Goal: Task Accomplishment & Management: Contribute content

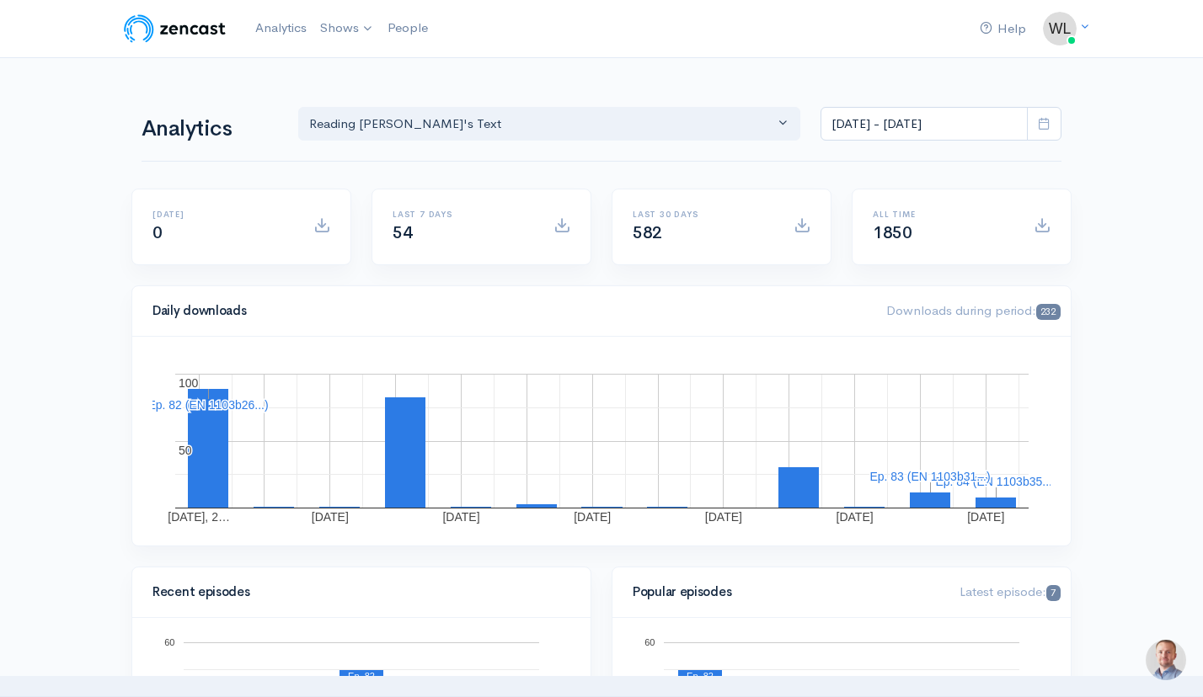
click at [1165, 658] on img at bounding box center [1166, 660] width 51 height 51
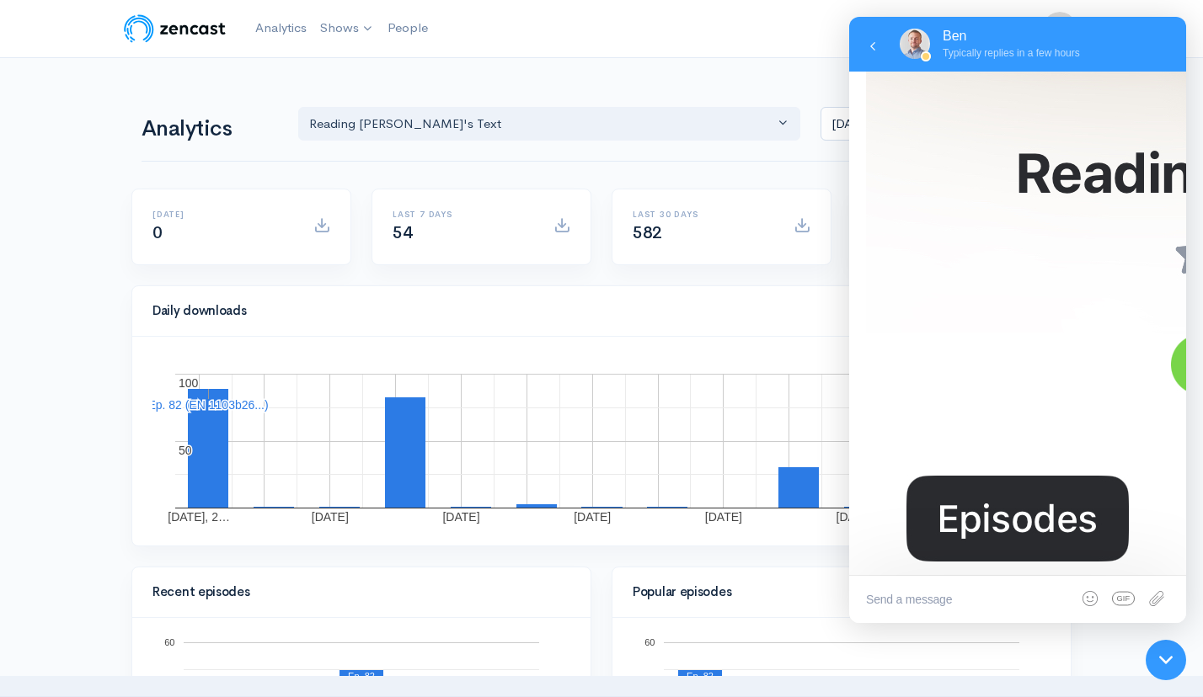
scroll to position [780, 0]
click at [1166, 654] on icon at bounding box center [1165, 660] width 13 height 13
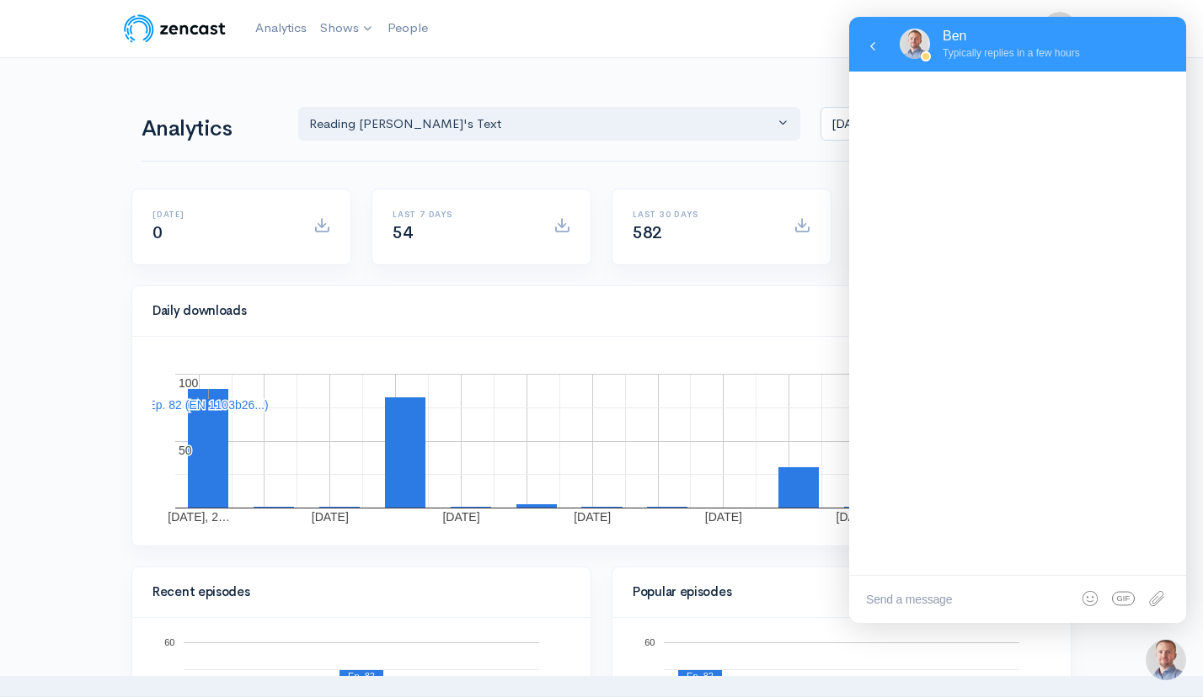
scroll to position [0, 0]
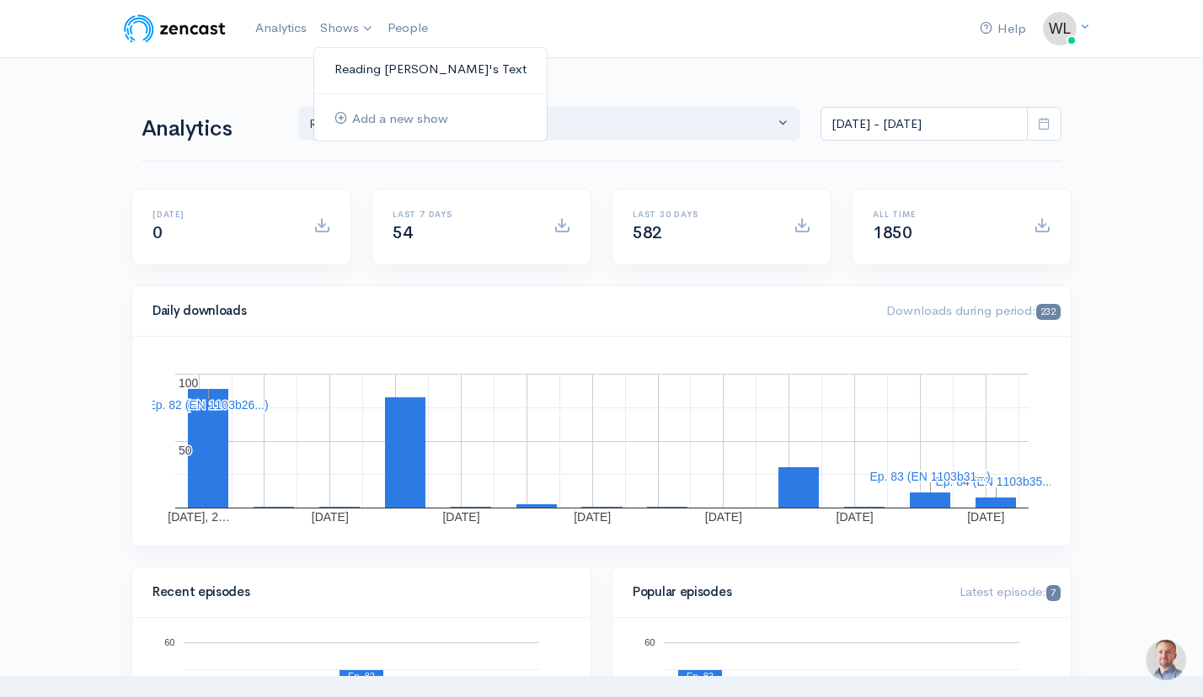
click at [366, 71] on link "Reading [PERSON_NAME]'s Text" at bounding box center [430, 69] width 232 height 29
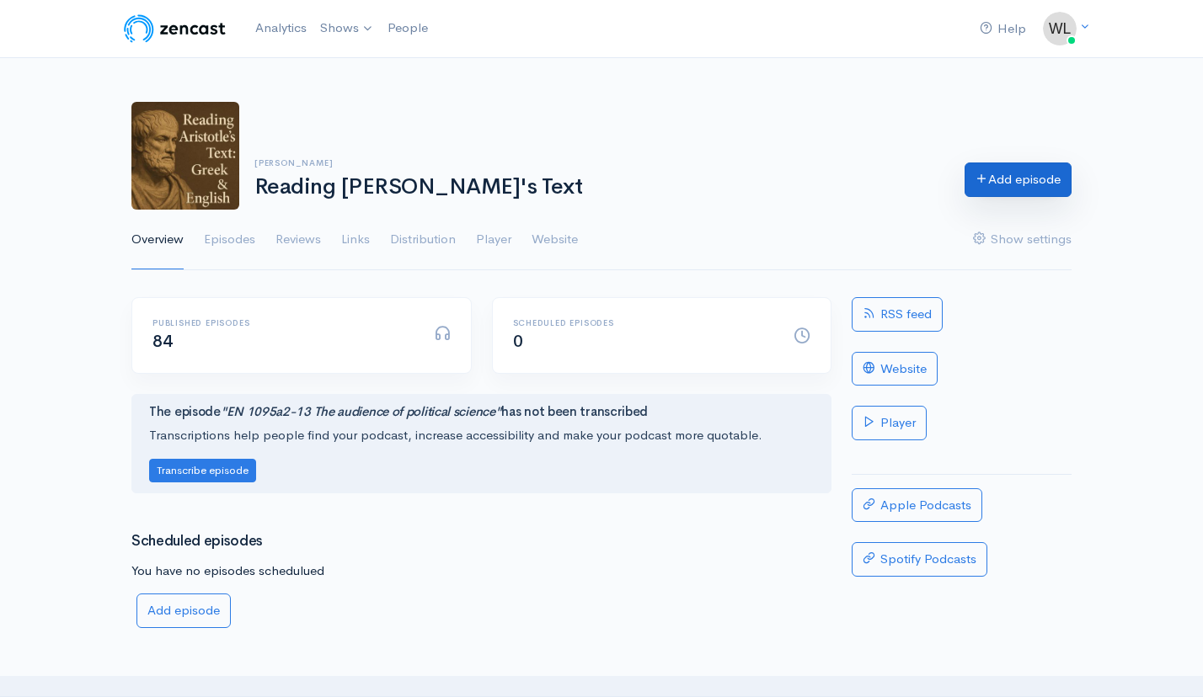
click at [998, 184] on link "Add episode" at bounding box center [1017, 180] width 107 height 35
click at [218, 237] on link "Episodes" at bounding box center [229, 240] width 51 height 61
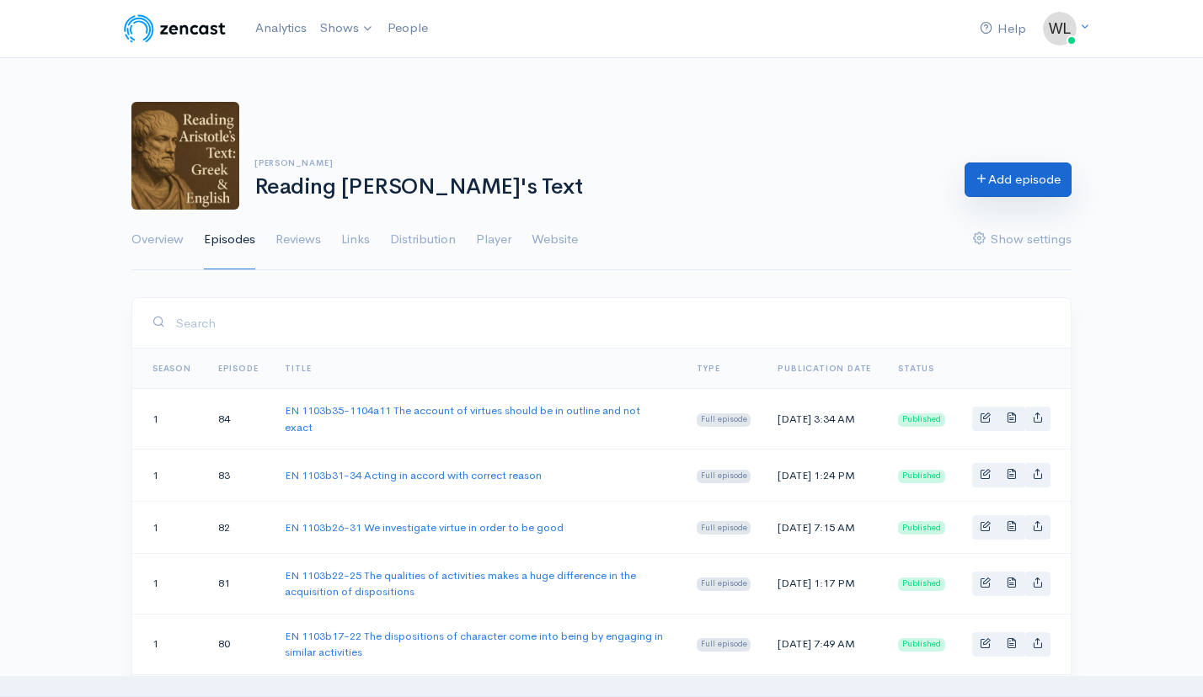
click at [1027, 182] on link "Add episode" at bounding box center [1017, 180] width 107 height 35
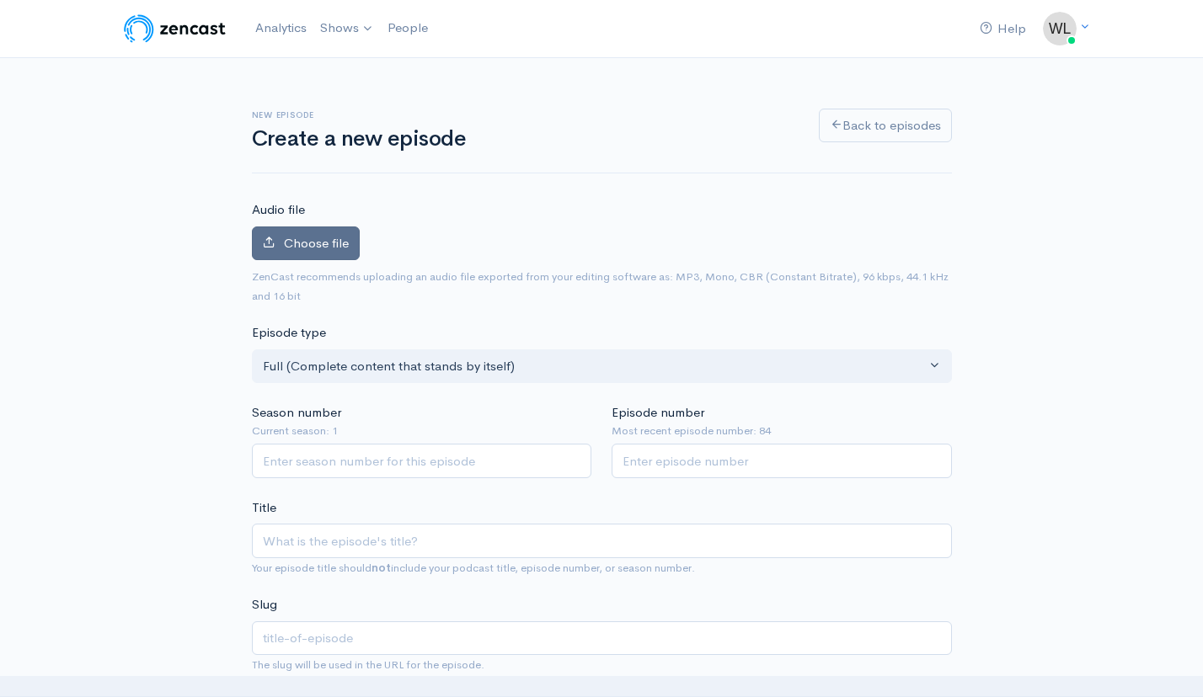
click at [297, 245] on span "Choose file" at bounding box center [316, 243] width 65 height 16
click at [0, 0] on input "Choose file" at bounding box center [0, 0] width 0 height 0
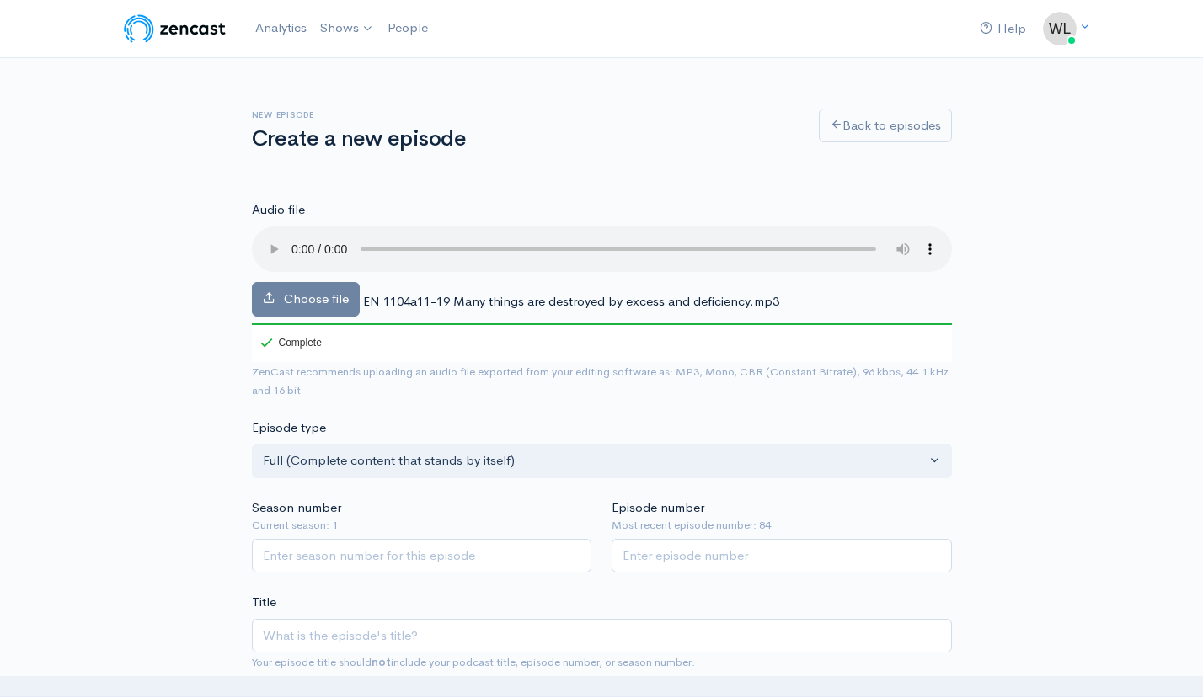
click at [567, 293] on span "EN 1104a11-19 Many things are destroyed by excess and deficiency.mp3" at bounding box center [571, 301] width 416 height 16
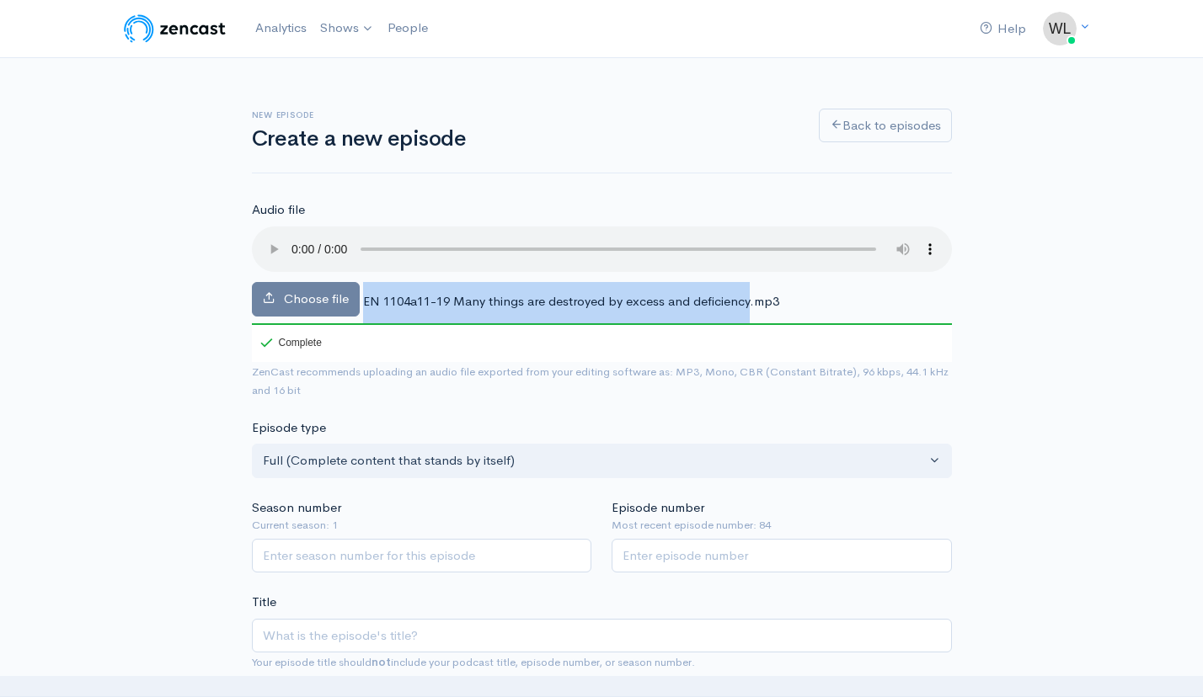
drag, startPoint x: 365, startPoint y: 283, endPoint x: 751, endPoint y: 287, distance: 386.7
click at [751, 293] on span "EN 1104a11-19 Many things are destroyed by excess and deficiency.mp3" at bounding box center [571, 301] width 416 height 16
copy div "EN 1104a11-19 Many things are destroyed by excess and deficiency"
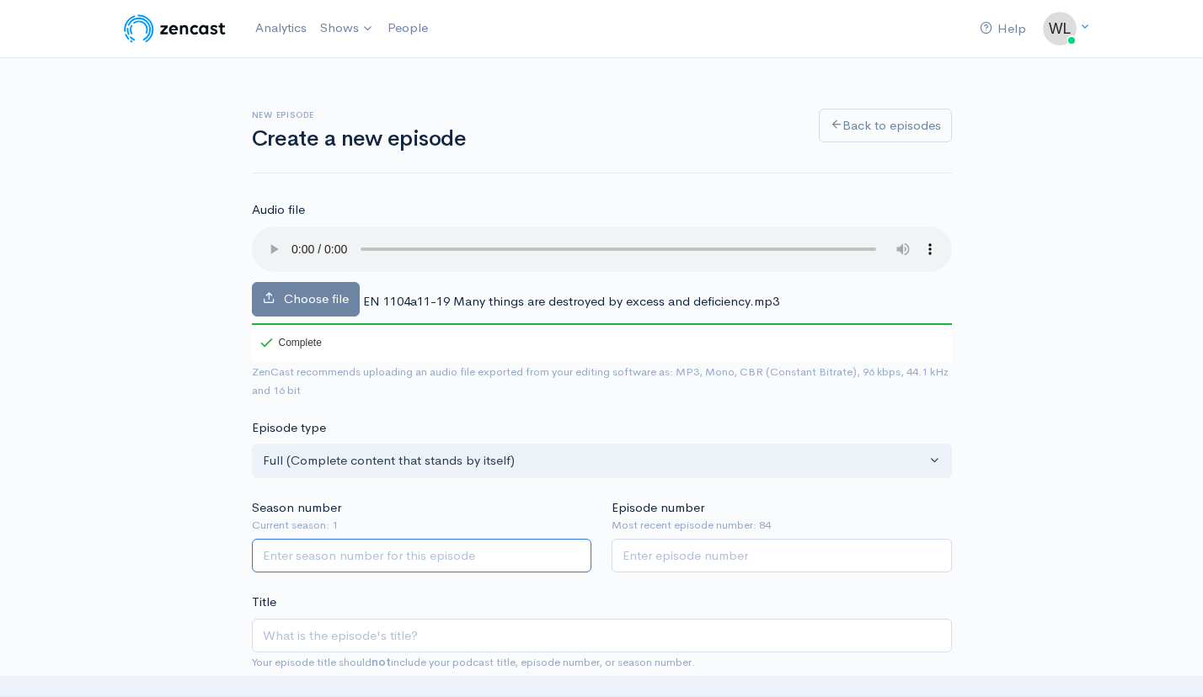
click at [455, 539] on input "Season number" at bounding box center [422, 556] width 340 height 35
type input "1"
click at [690, 539] on input "Episode number" at bounding box center [782, 556] width 340 height 35
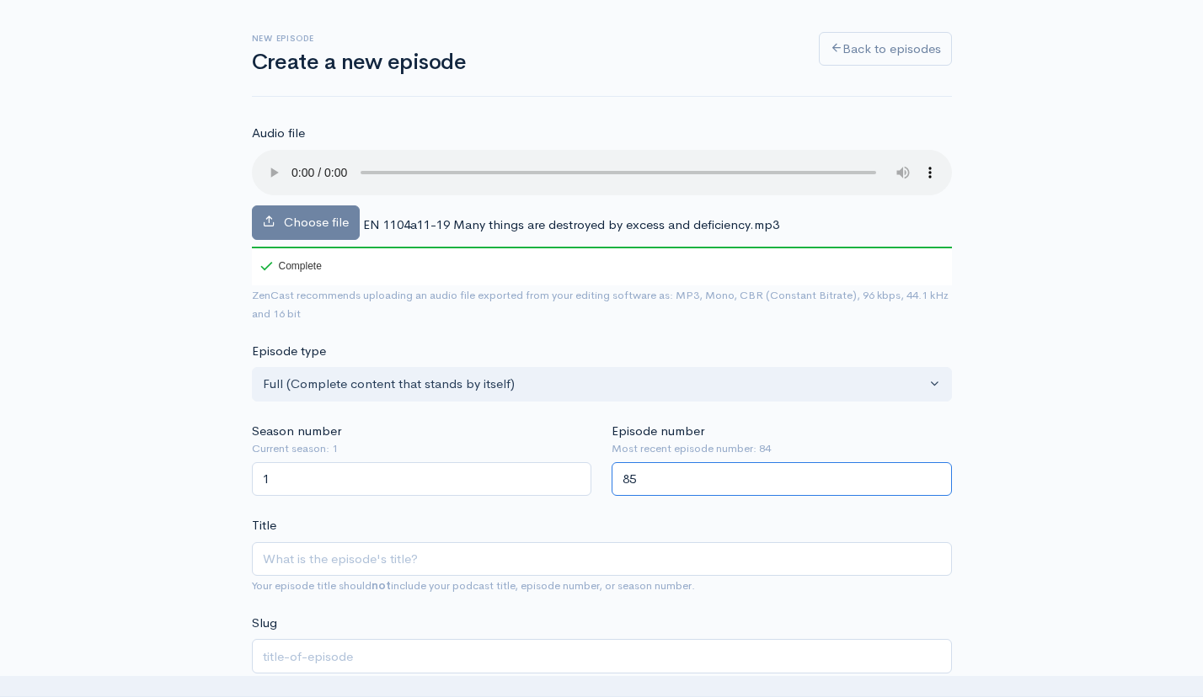
scroll to position [80, 0]
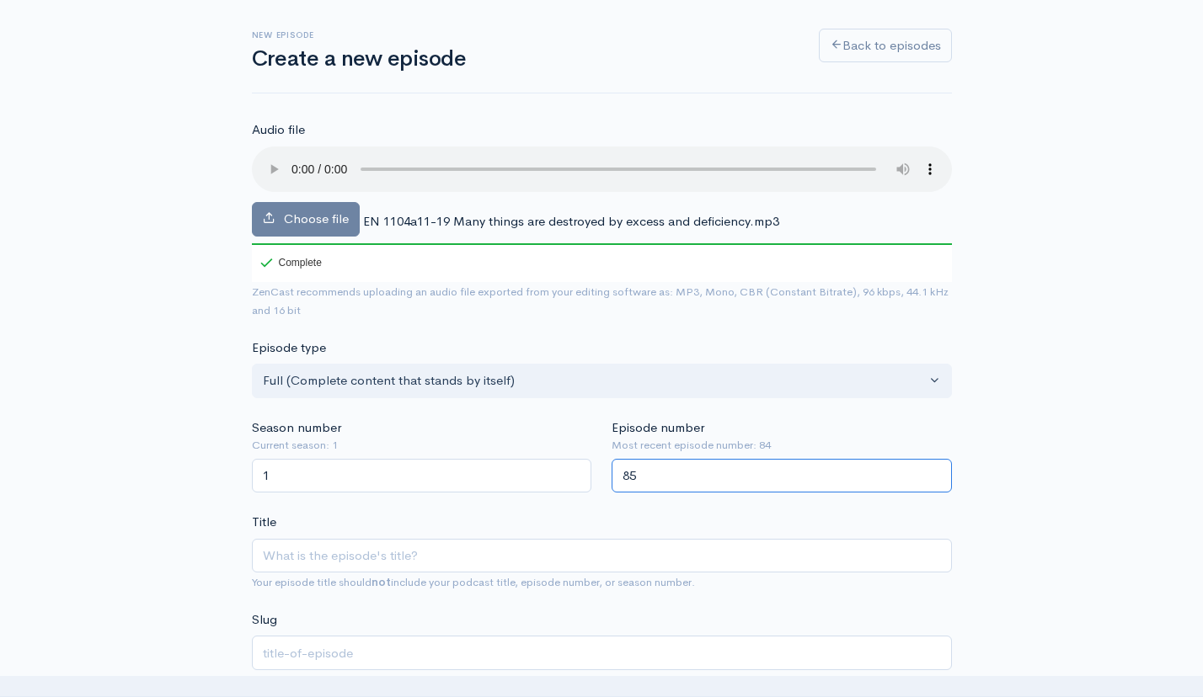
type input "85"
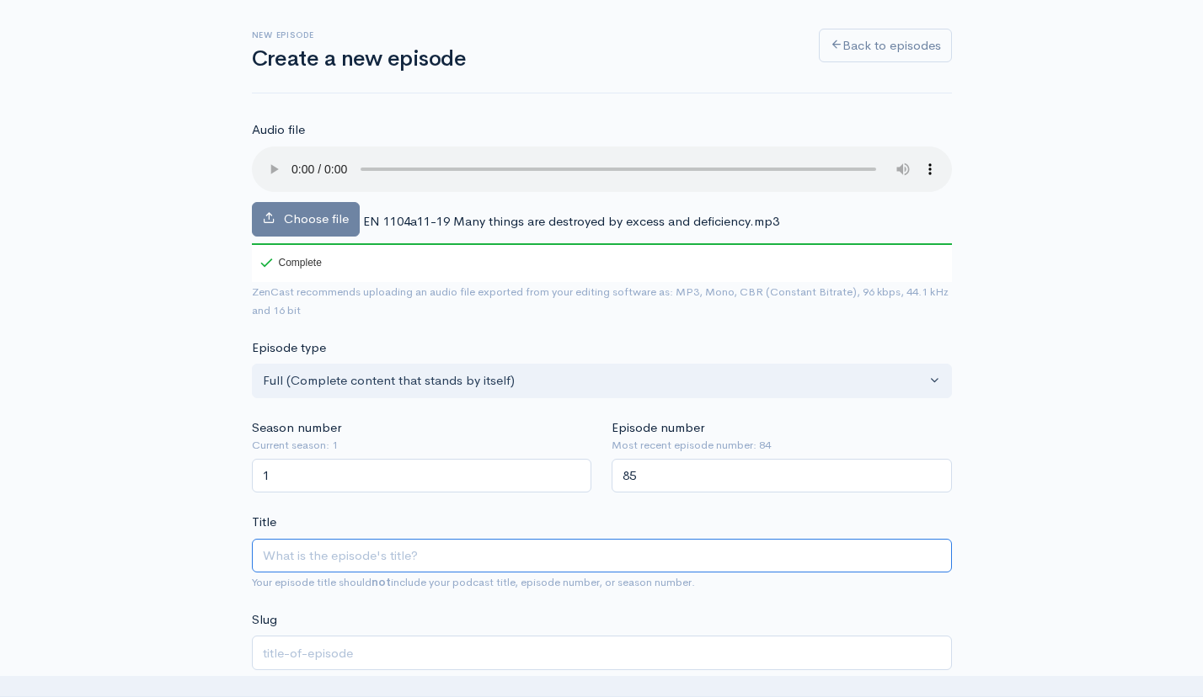
click at [578, 539] on input "Title" at bounding box center [602, 556] width 700 height 35
paste input "EN 1104a11-19 Many things are destroyed by excess and deficiency"
type input "EN 1104a11-19 Many things are destroyed by excess and deficiency"
type input "en-1104a11-19-many-things-are-destroyed-by-excess-and-deficiency"
type input "EN 1104a11-19 Many things are destroyed by excess and deficiency"
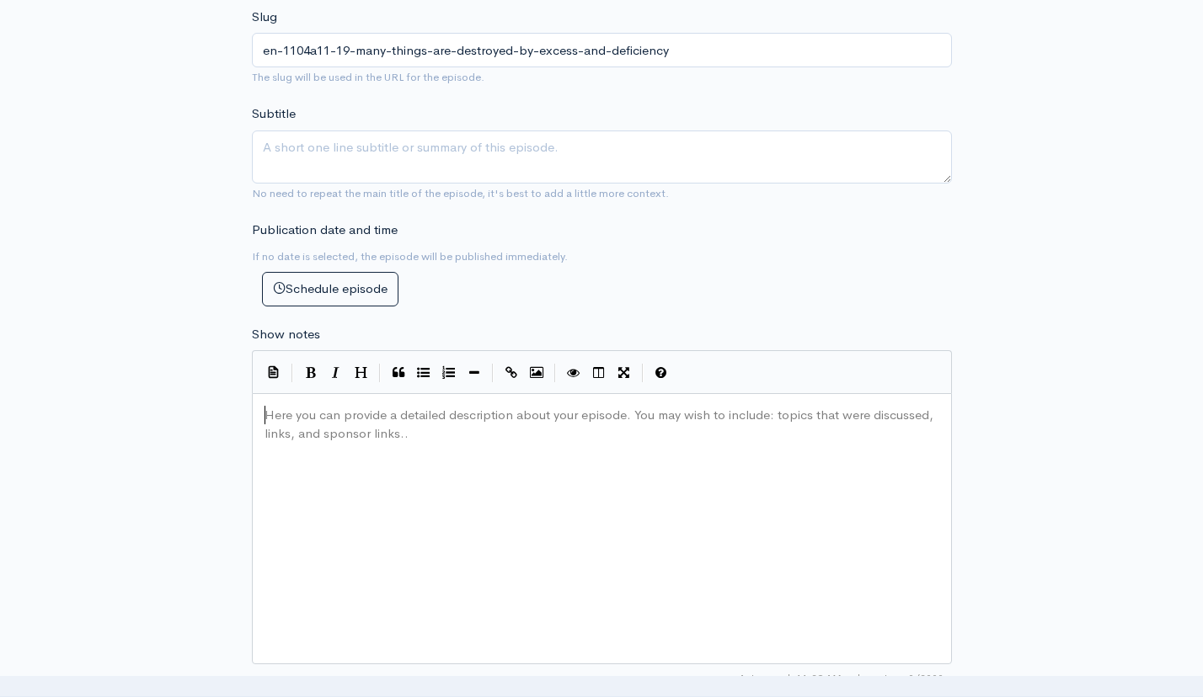
scroll to position [8, 0]
click at [378, 482] on div "Here you can provide a detailed description about your episode. You may wish to…" at bounding box center [623, 550] width 724 height 295
click at [452, 466] on div "Here you can provide a detailed description about your episode. You may wish to…" at bounding box center [623, 550] width 724 height 295
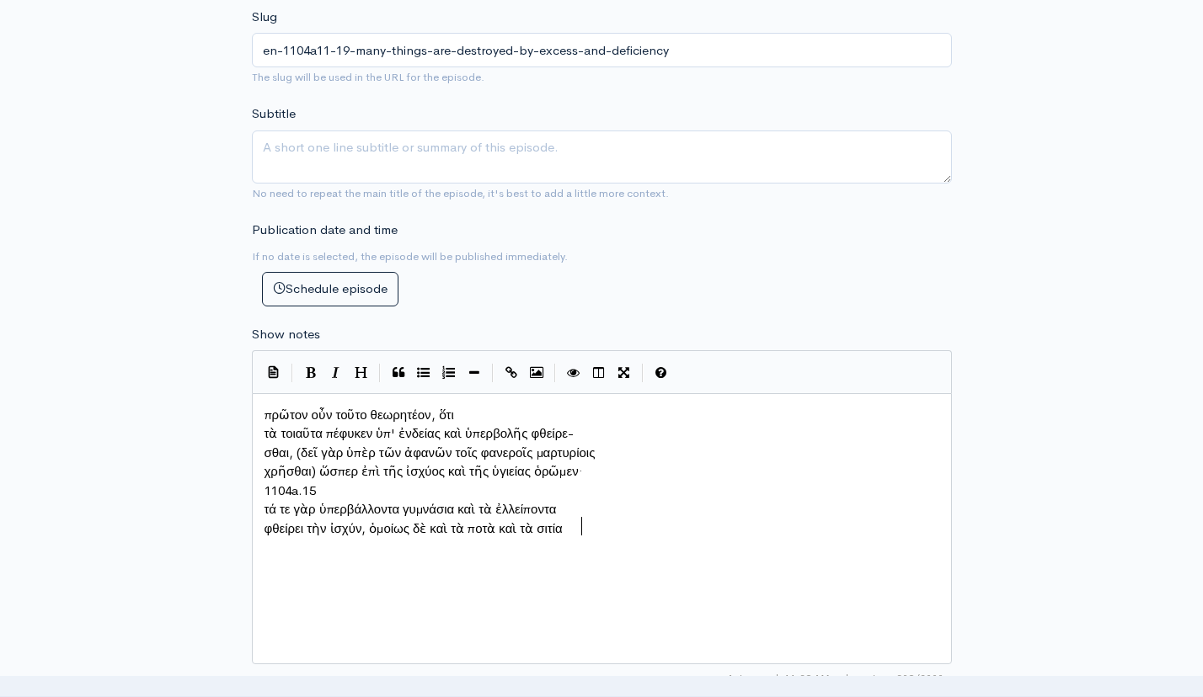
click at [261, 427] on pre "τὰ τοιαῦτα πέφυκεν ὑπ' ἐνδείας καὶ ὑπερβολῆς φθείρε-" at bounding box center [601, 434] width 681 height 19
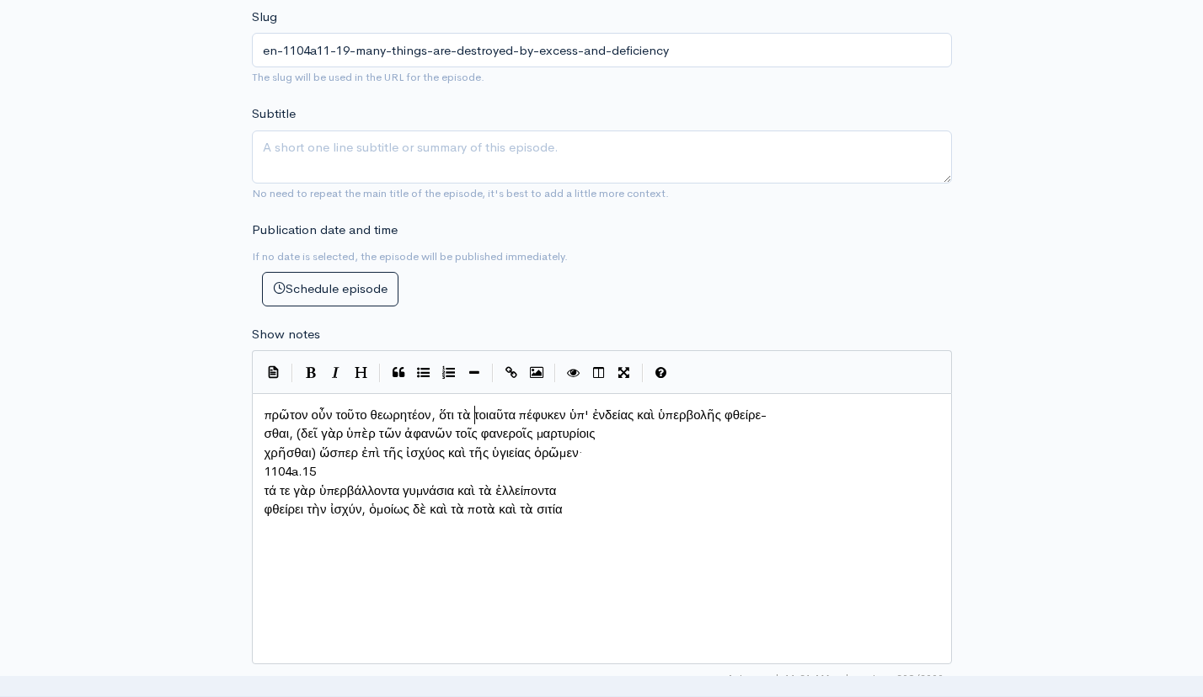
scroll to position [8, 3]
type textarea "104a.15"
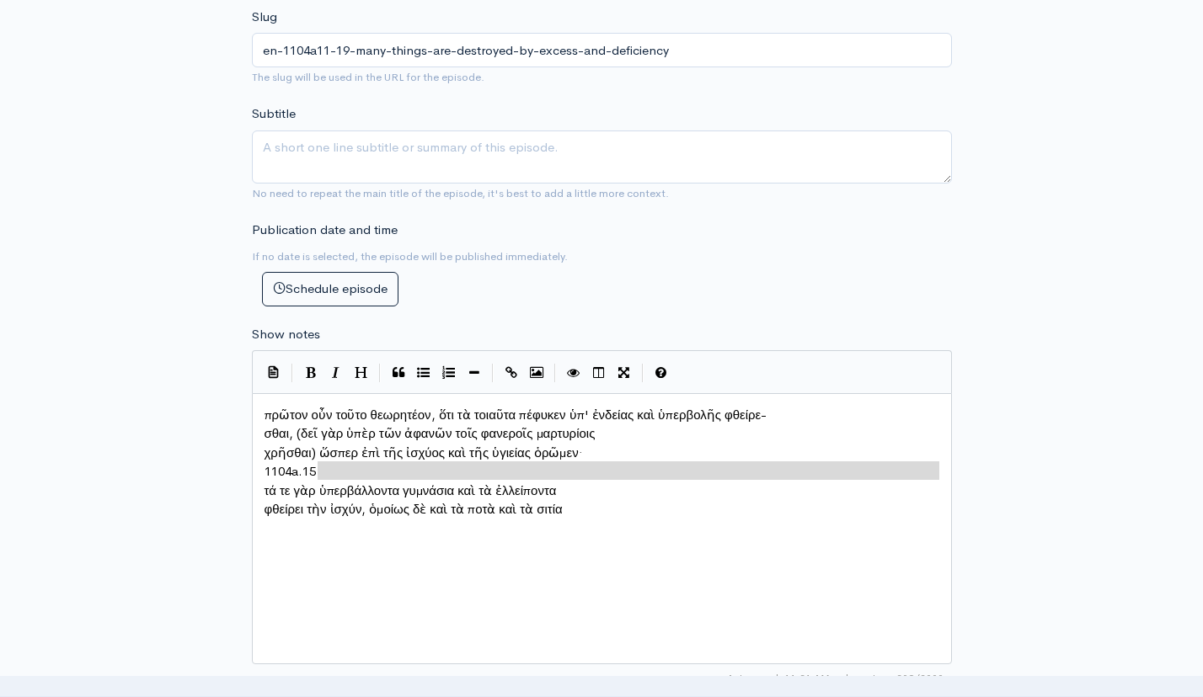
type textarea "1104a.15"
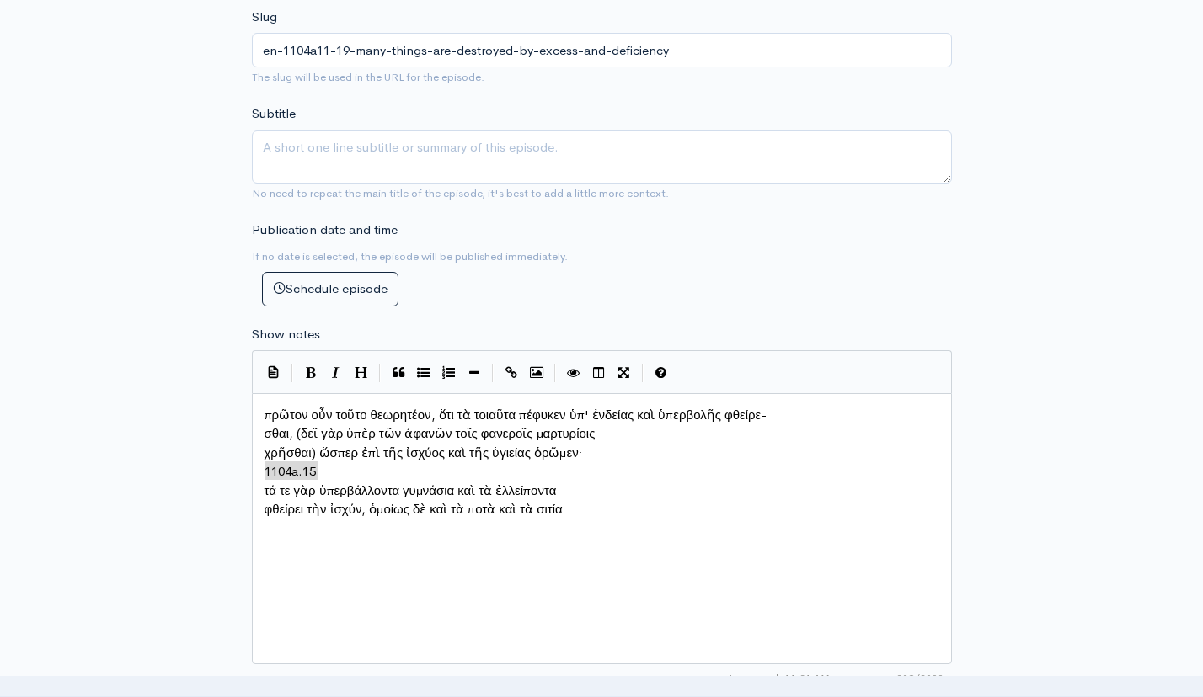
drag, startPoint x: 329, startPoint y: 463, endPoint x: 255, endPoint y: 458, distance: 73.5
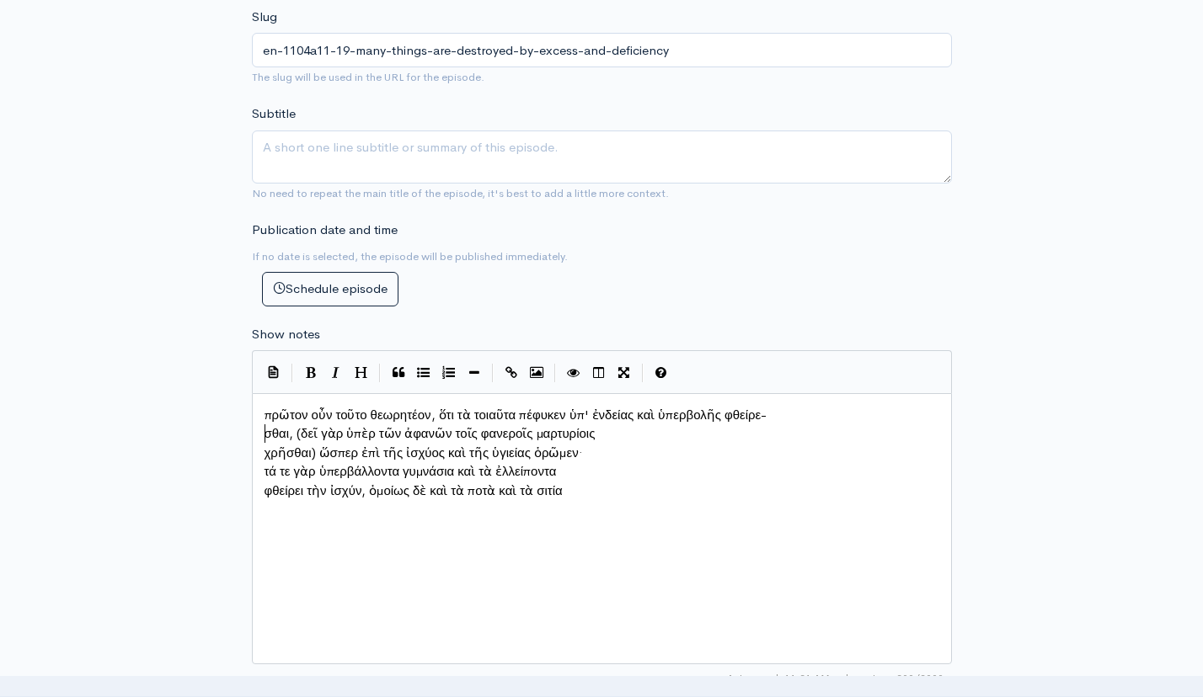
click at [266, 428] on span "σθαι, (δεῖ γὰρ ὑπὲρ τῶν ἀφανῶν τοῖς φανεροῖς μαρτυρίοις" at bounding box center [433, 433] width 338 height 16
click at [264, 445] on span "χρῆσθαι) ὥσπερ ἐπὶ τῆς ἰσχύος καὶ τῆς ὑγιείας ὁρῶμεν·" at bounding box center [423, 453] width 318 height 16
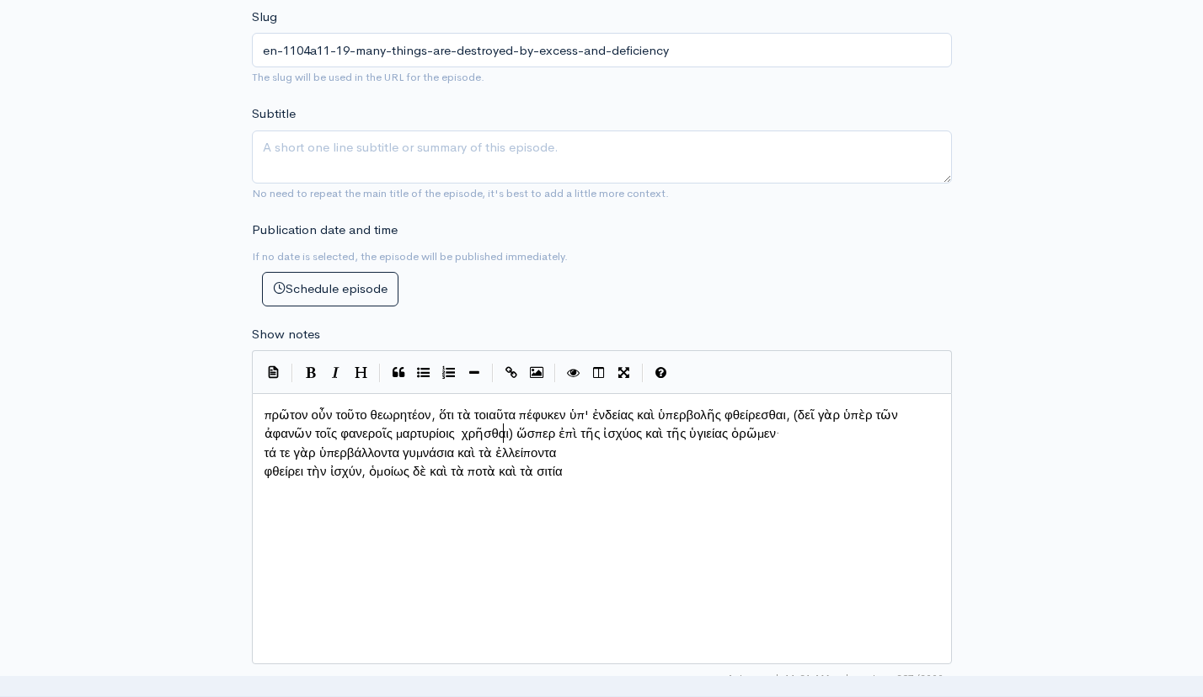
click at [264, 446] on span "τά τε γὰρ ὑπερβάλλοντα γυμνάσια καὶ τὰ ἐλλείποντα" at bounding box center [410, 453] width 292 height 16
click at [264, 463] on span "φθείρει τὴν ἰσχύν, ὁμοίως δὲ καὶ τὰ ποτὰ καὶ τὰ σιτία" at bounding box center [413, 471] width 298 height 16
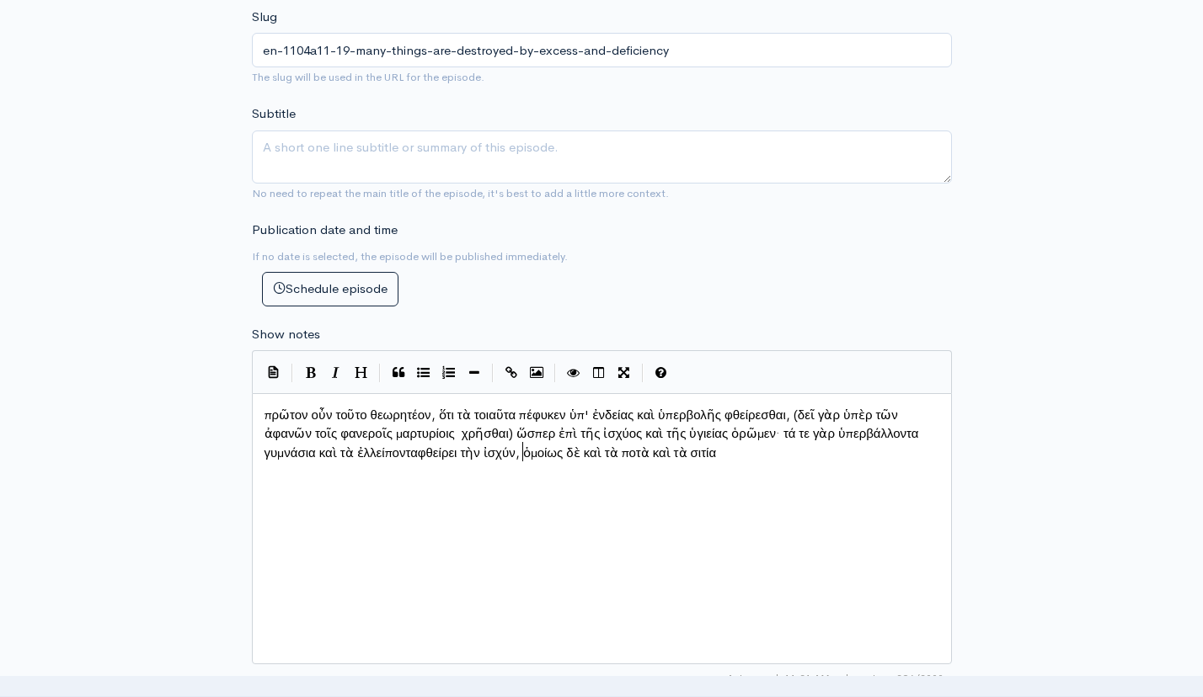
scroll to position [8, 3]
click at [870, 444] on pre "πρῶτον οὖν τοῦτο θεωρητέον, ὅτι τὰ τοιαῦτα πέφυκεν ὑπ' ἐνδείας καὶ ὑπερβολῆς φθ…" at bounding box center [601, 434] width 681 height 57
paste textarea
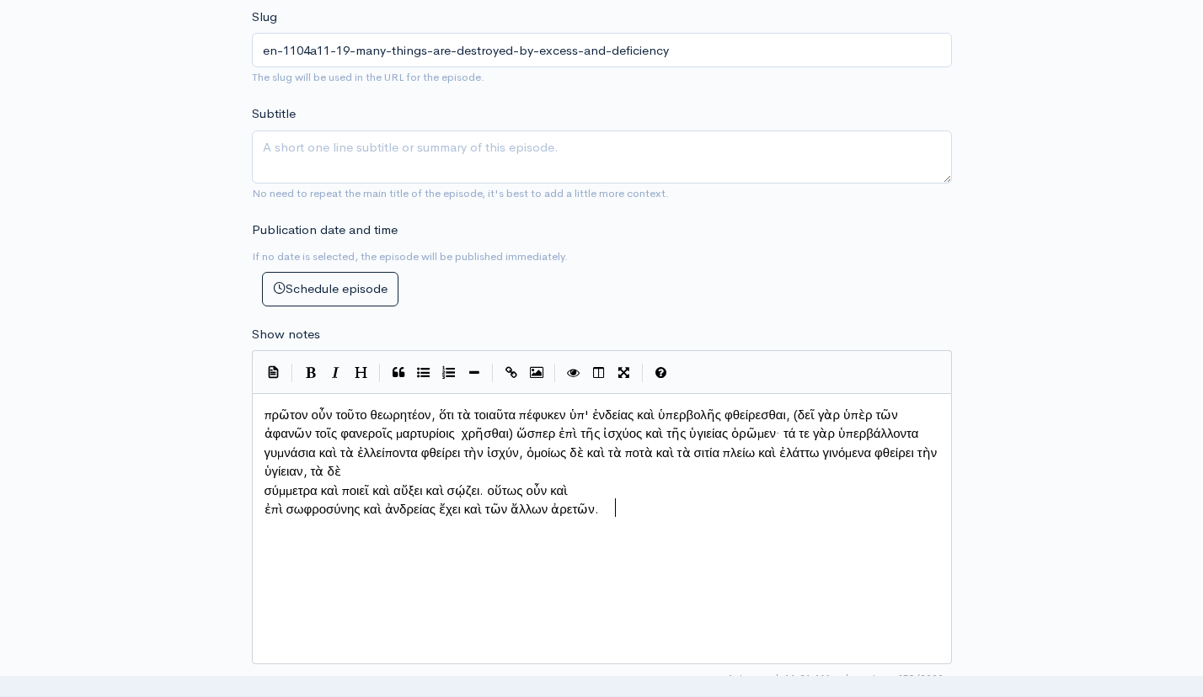
click at [265, 484] on span "σύμμετρα καὶ ποιεῖ καὶ αὔξει καὶ σῴζει. οὕτως οὖν καὶ" at bounding box center [416, 491] width 304 height 16
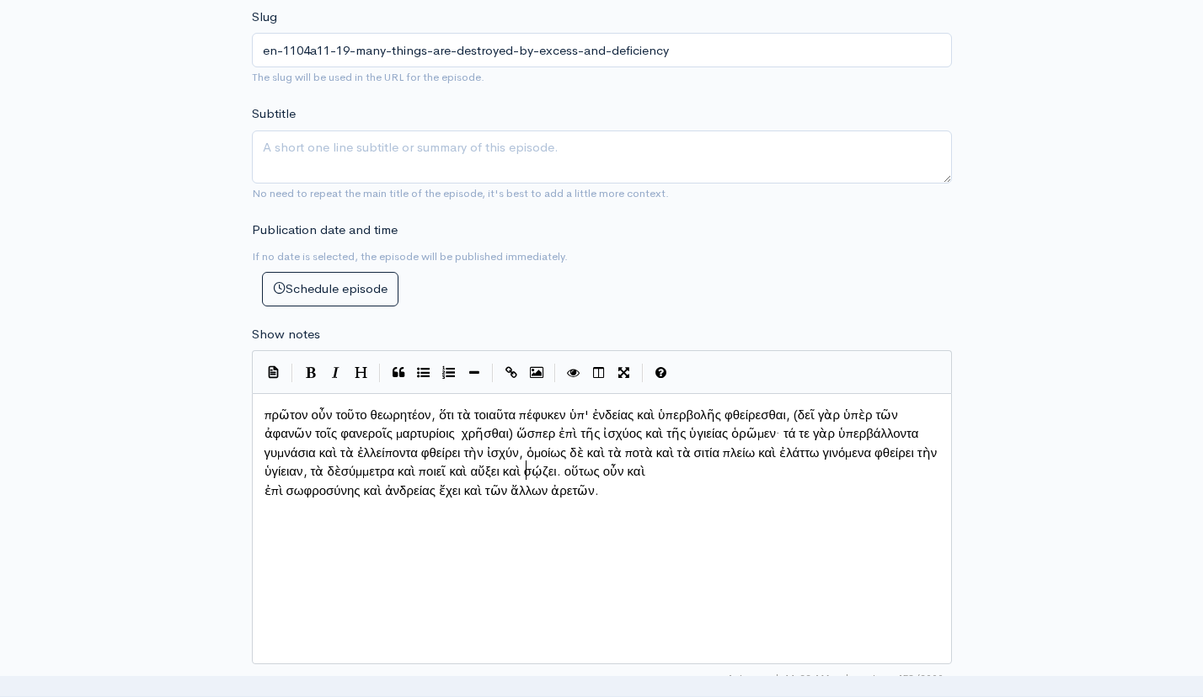
scroll to position [8, 3]
click at [264, 489] on pre "ἐπὶ σωφροσύνης καὶ ἀνδρείας ἔχει καὶ τῶν ἄλλων ἀρετῶν." at bounding box center [601, 491] width 681 height 19
click at [502, 545] on div "x πρῶτον οὖν τοῦτο θεωρητέον, ὅτι τὰ τοιαῦτα πέφυκεν ὑπ' ἐνδείας καὶ ὑπερβολῆς …" at bounding box center [623, 550] width 724 height 295
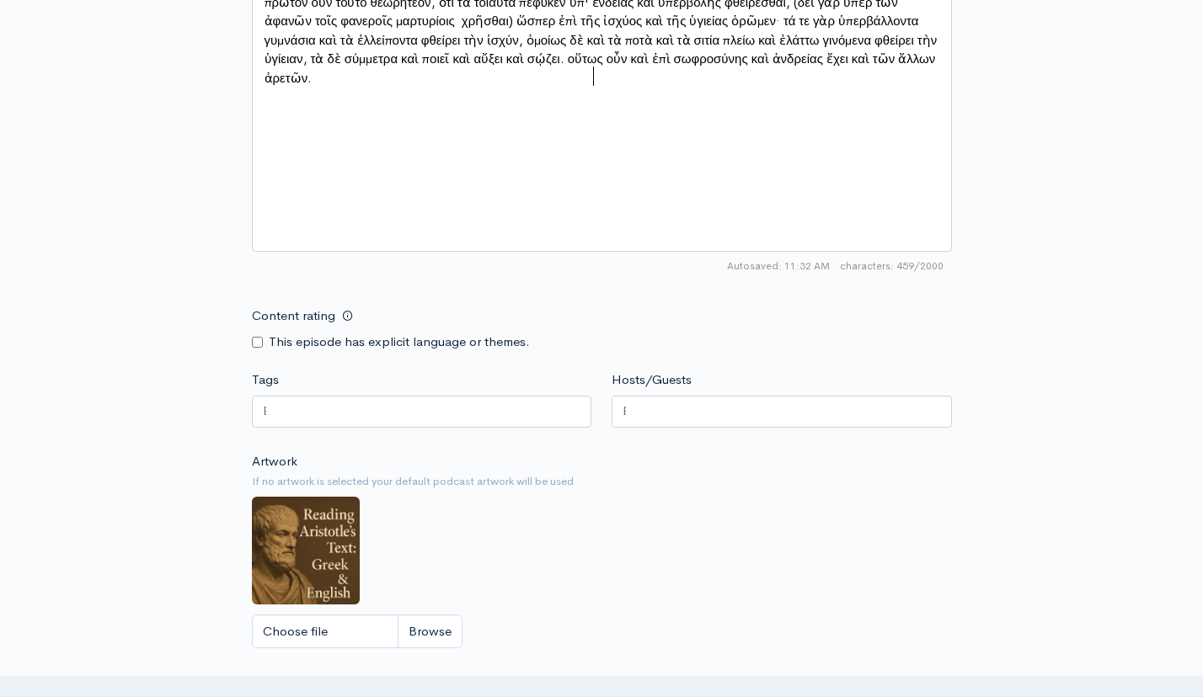
scroll to position [1212, 0]
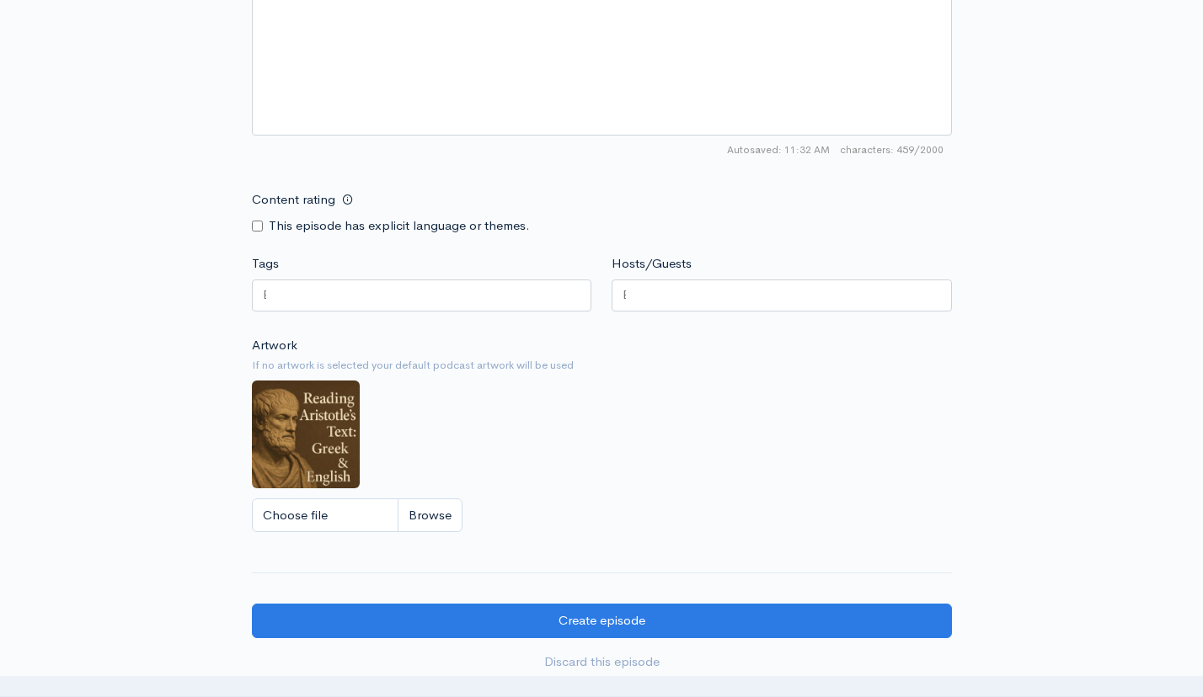
click at [454, 295] on div at bounding box center [422, 296] width 340 height 32
type input "E"
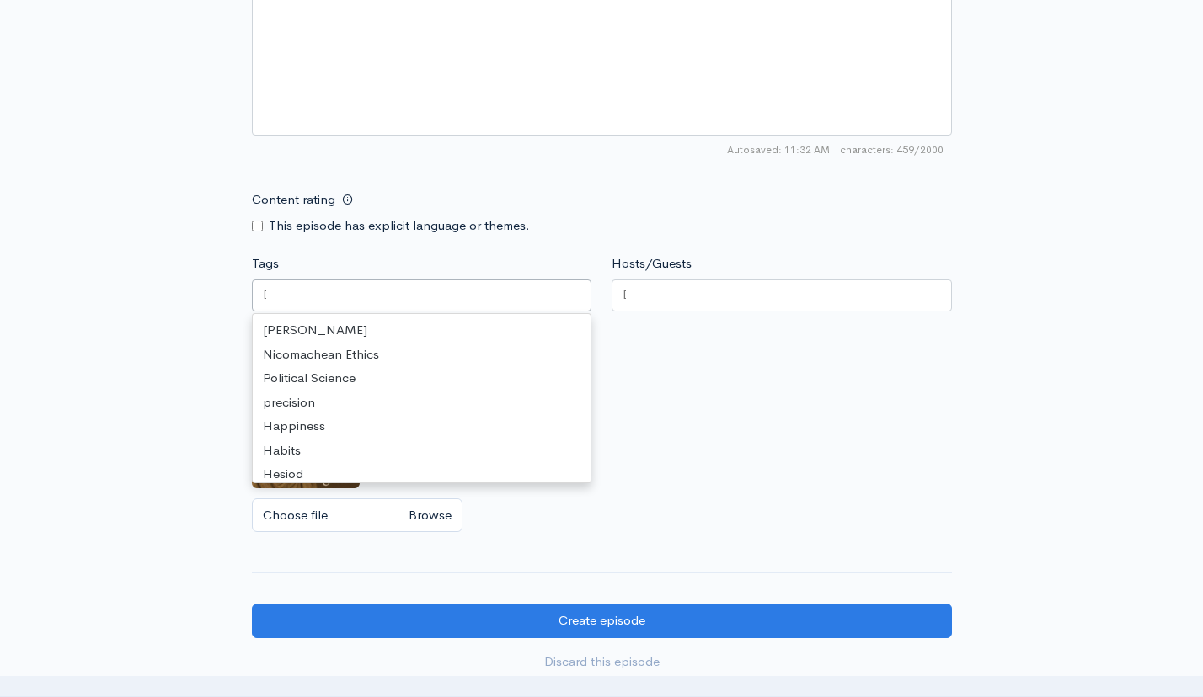
scroll to position [552, 0]
click at [671, 294] on div at bounding box center [782, 296] width 340 height 32
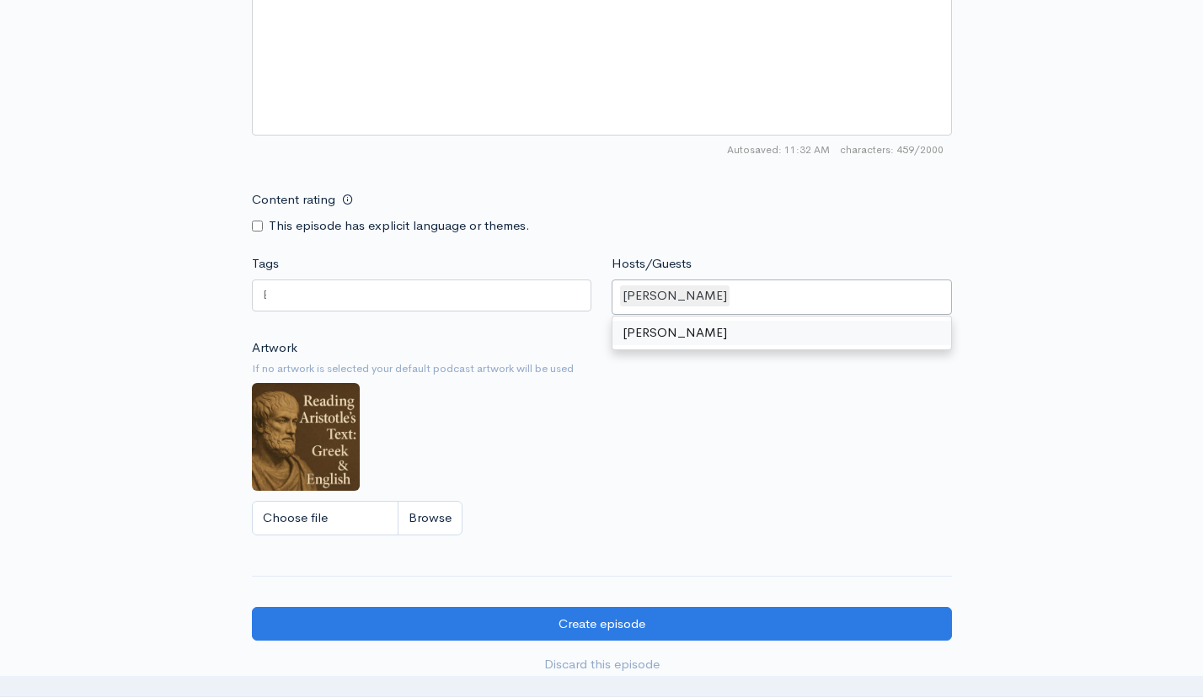
scroll to position [4, 0]
click at [306, 284] on div at bounding box center [422, 296] width 340 height 32
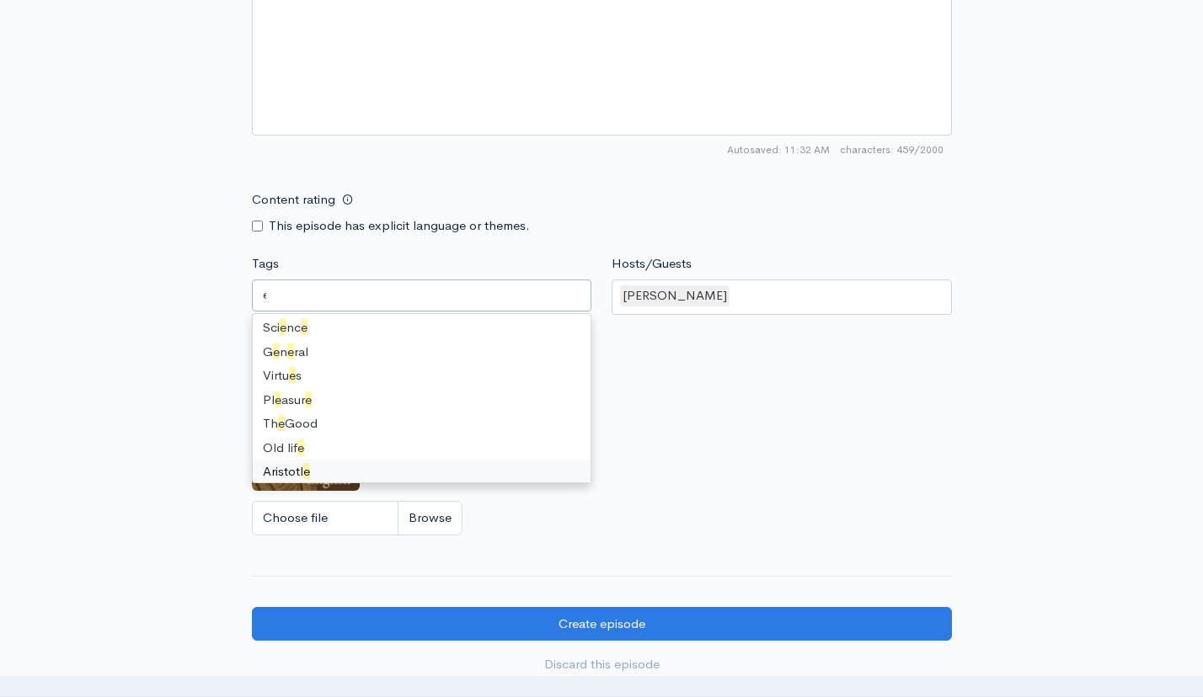
scroll to position [0, 0]
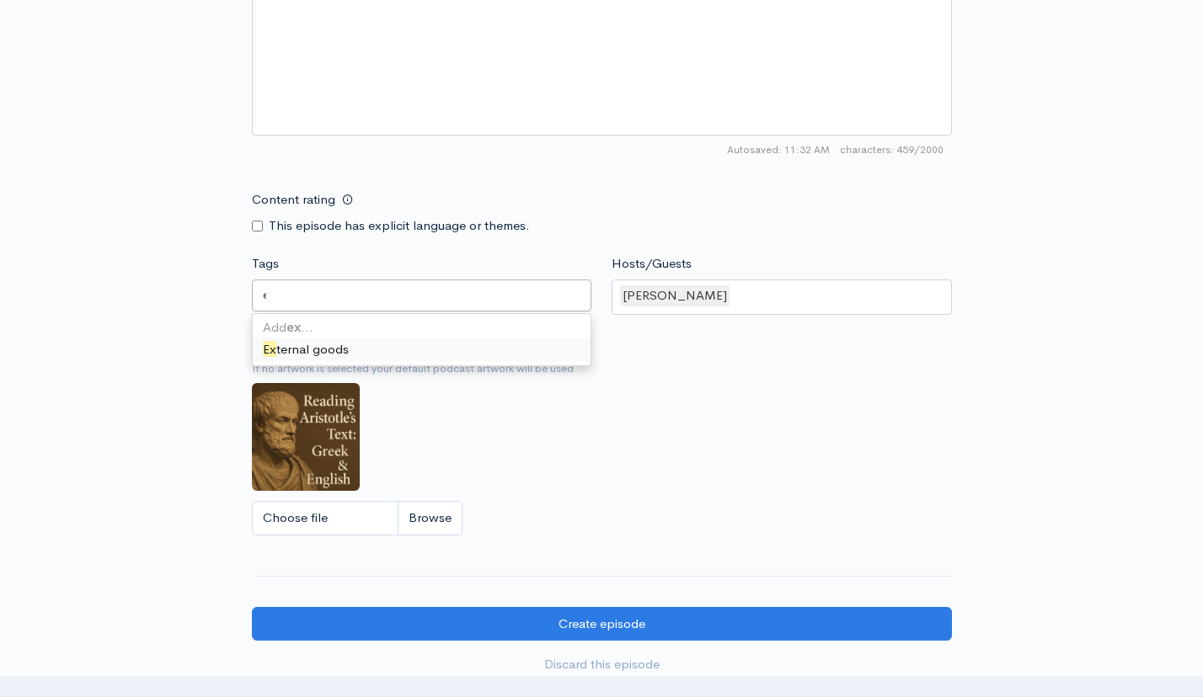
type input "e"
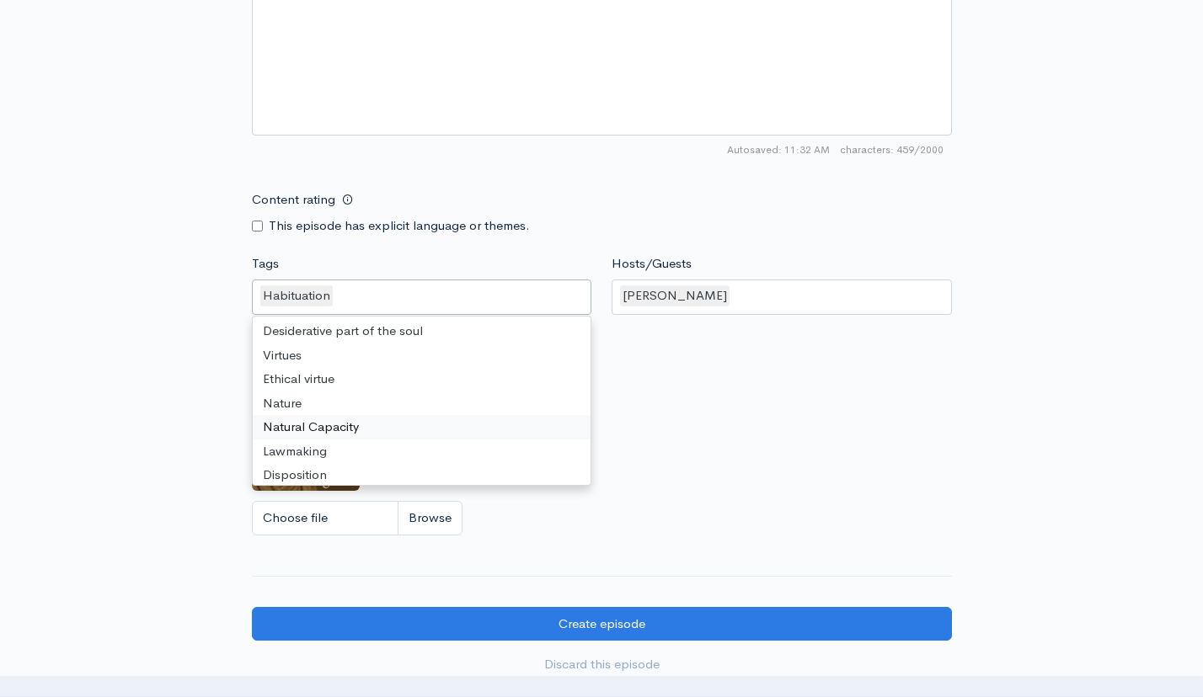
scroll to position [1377, 0]
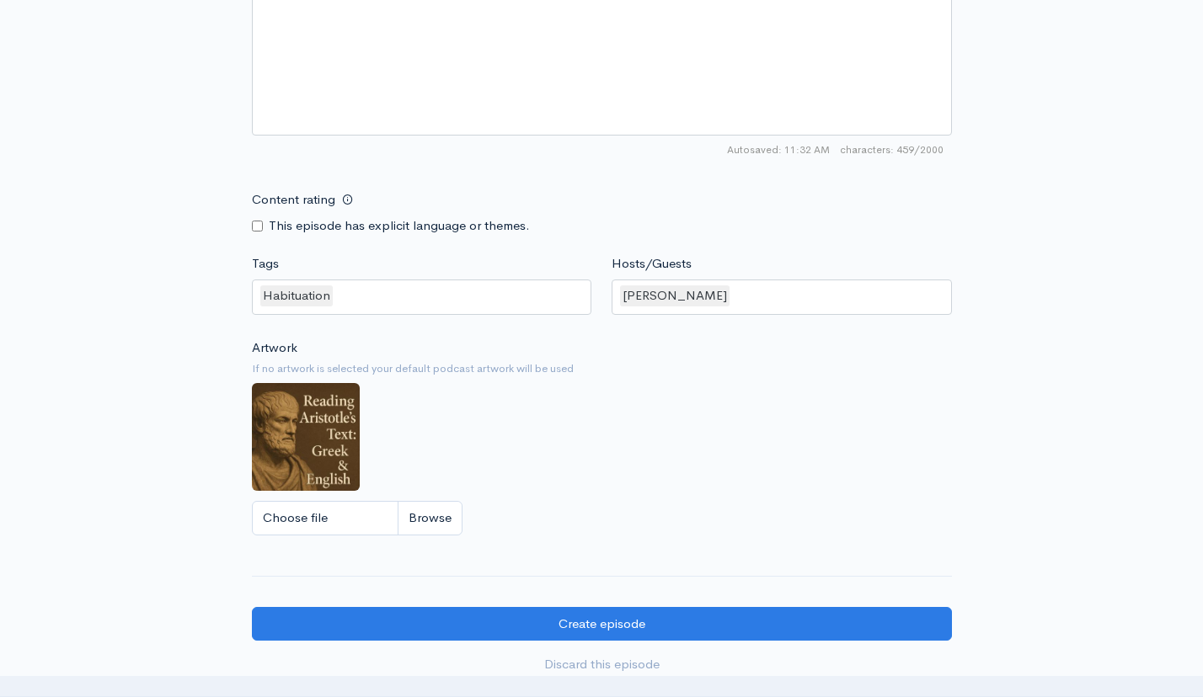
click at [702, 435] on div "Artwork If no artwork is selected your default podcast artwork will be used Cho…" at bounding box center [602, 442] width 700 height 207
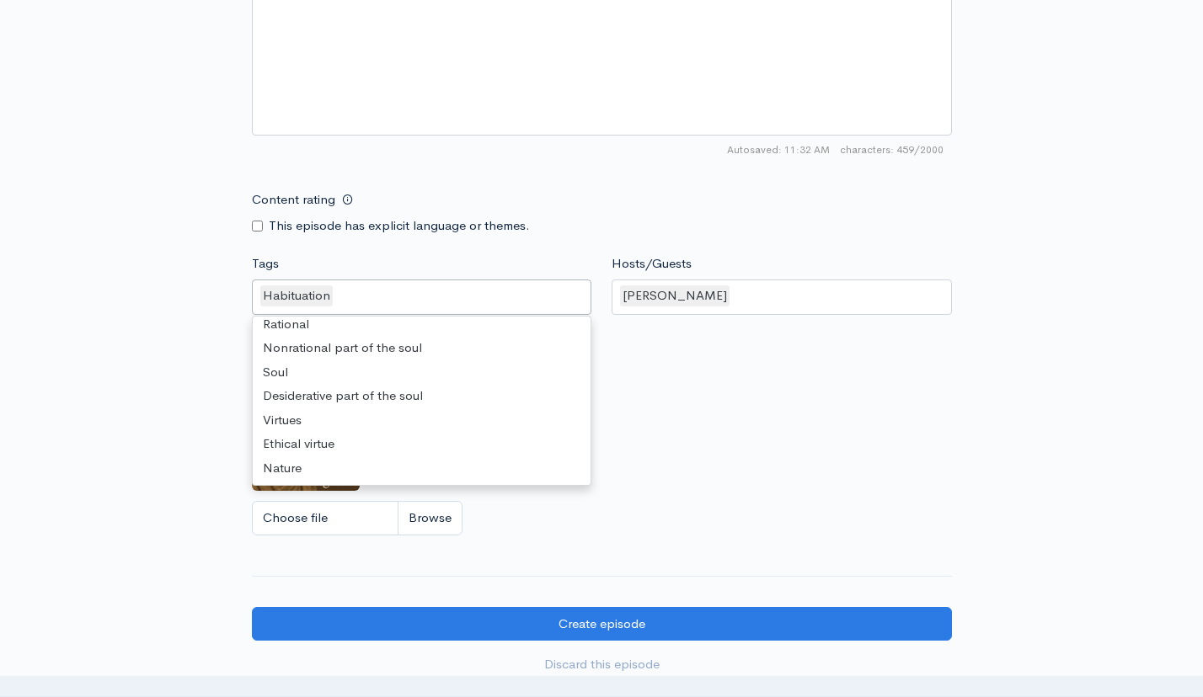
scroll to position [4, 0]
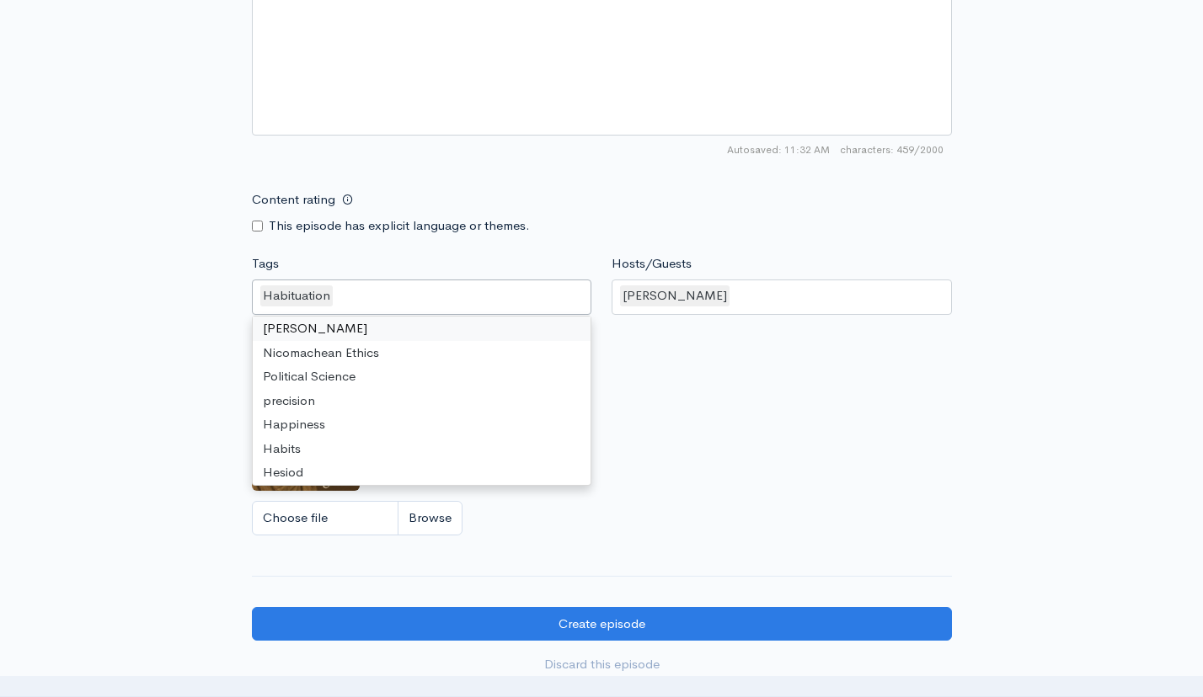
click at [467, 302] on div "Habituation" at bounding box center [422, 297] width 340 height 35
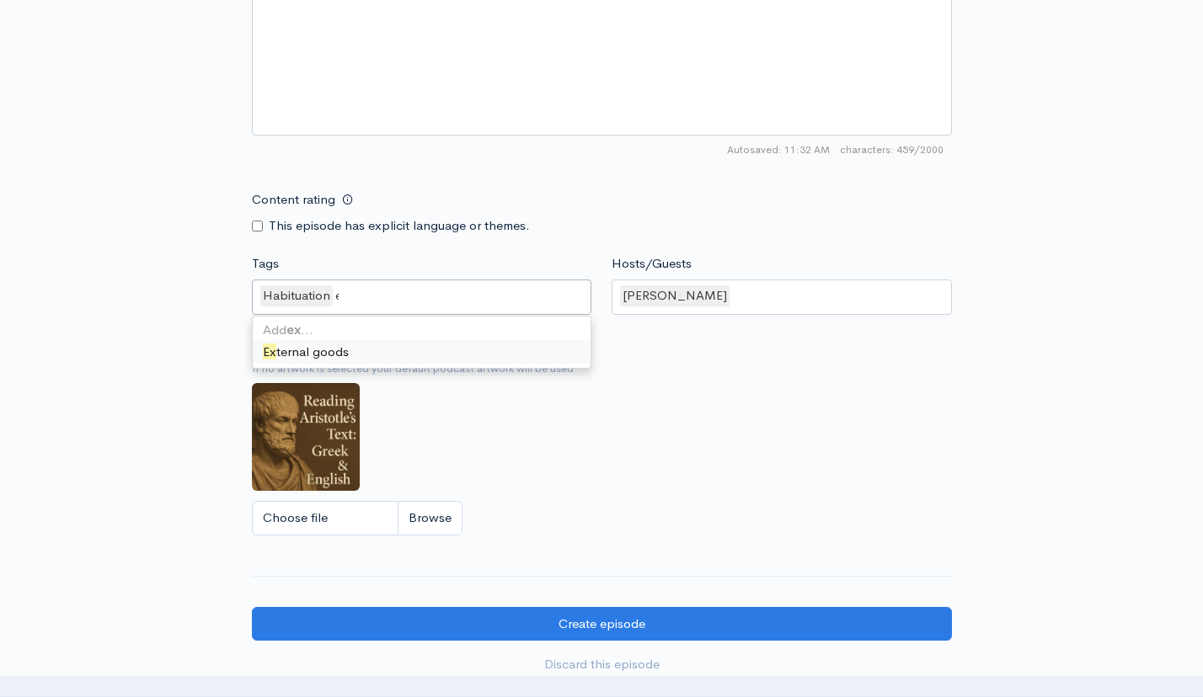
scroll to position [0, 0]
type input "e"
type input "E"
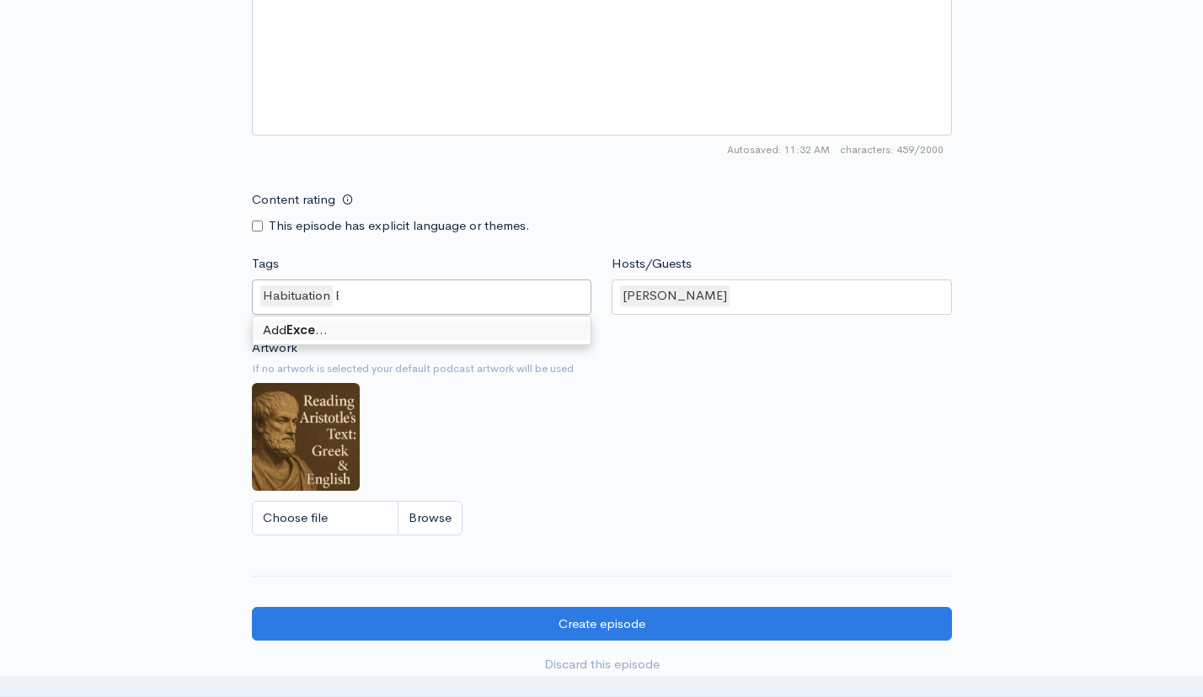
type input "Excess"
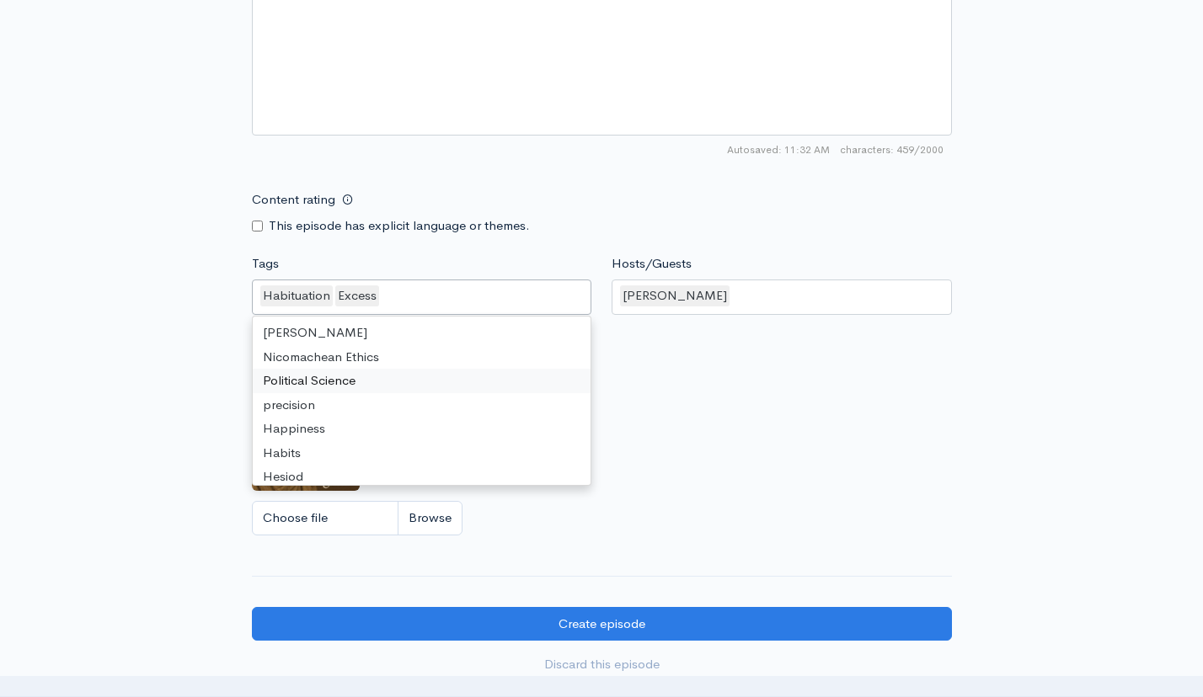
click at [836, 435] on div "Artwork If no artwork is selected your default podcast artwork will be used Cho…" at bounding box center [602, 442] width 700 height 207
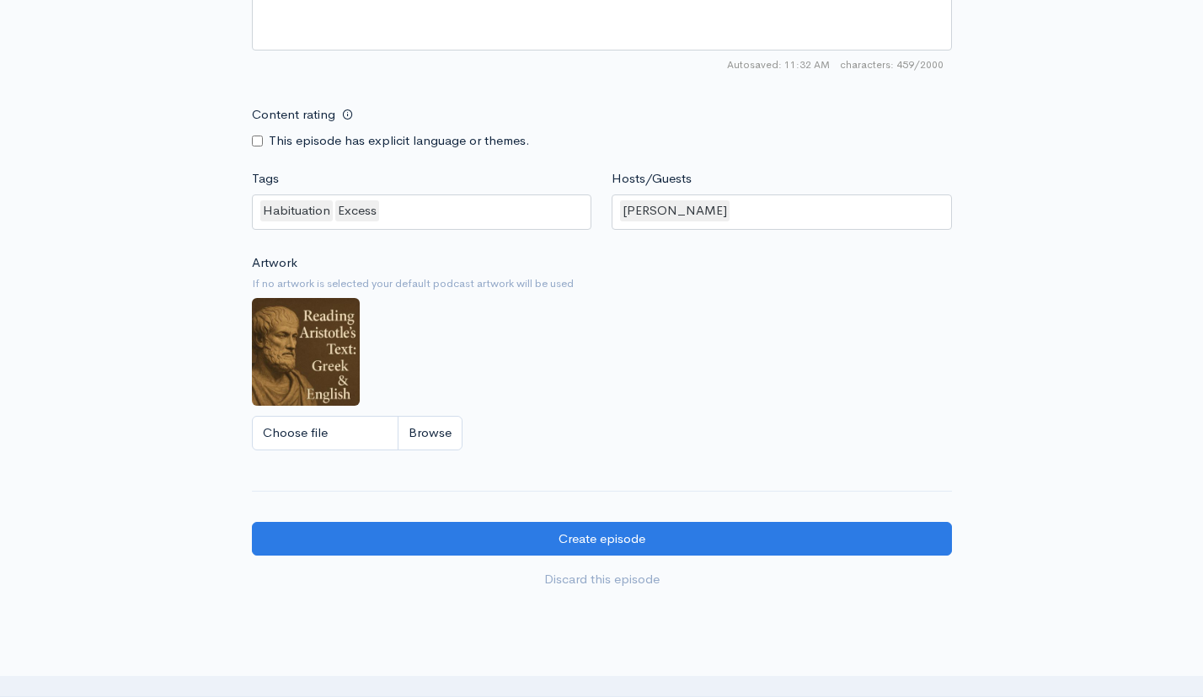
scroll to position [1321, 0]
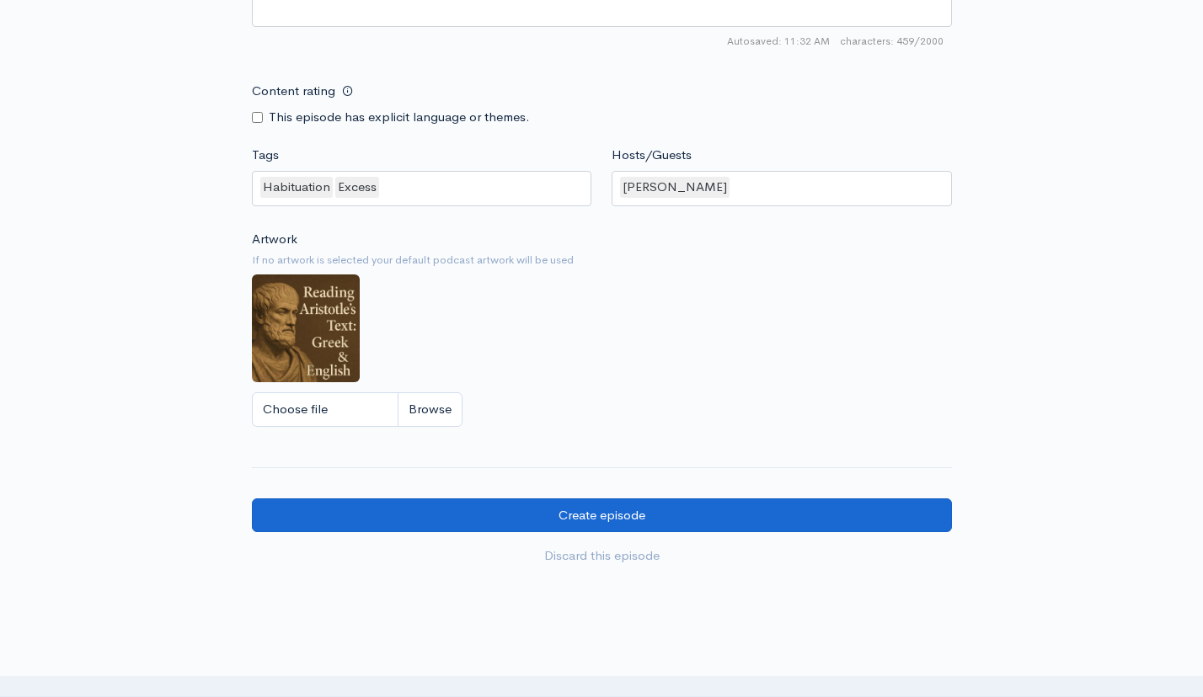
click at [642, 516] on input "Create episode" at bounding box center [602, 516] width 700 height 35
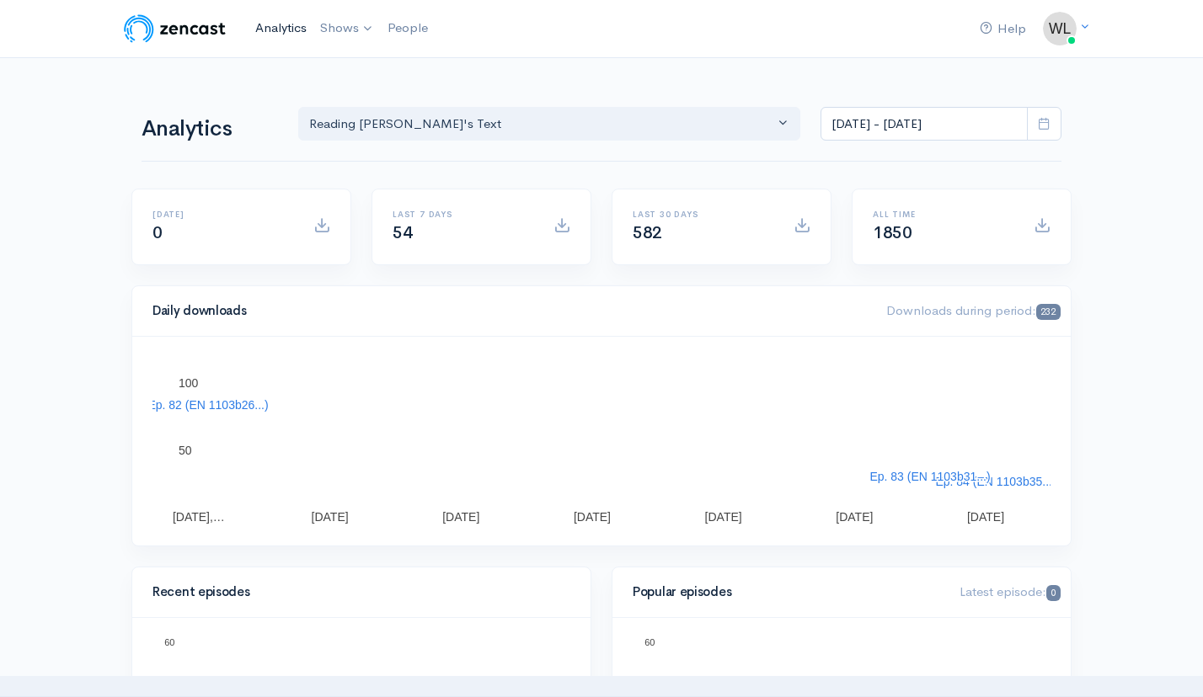
click at [286, 39] on link "Analytics" at bounding box center [280, 28] width 65 height 36
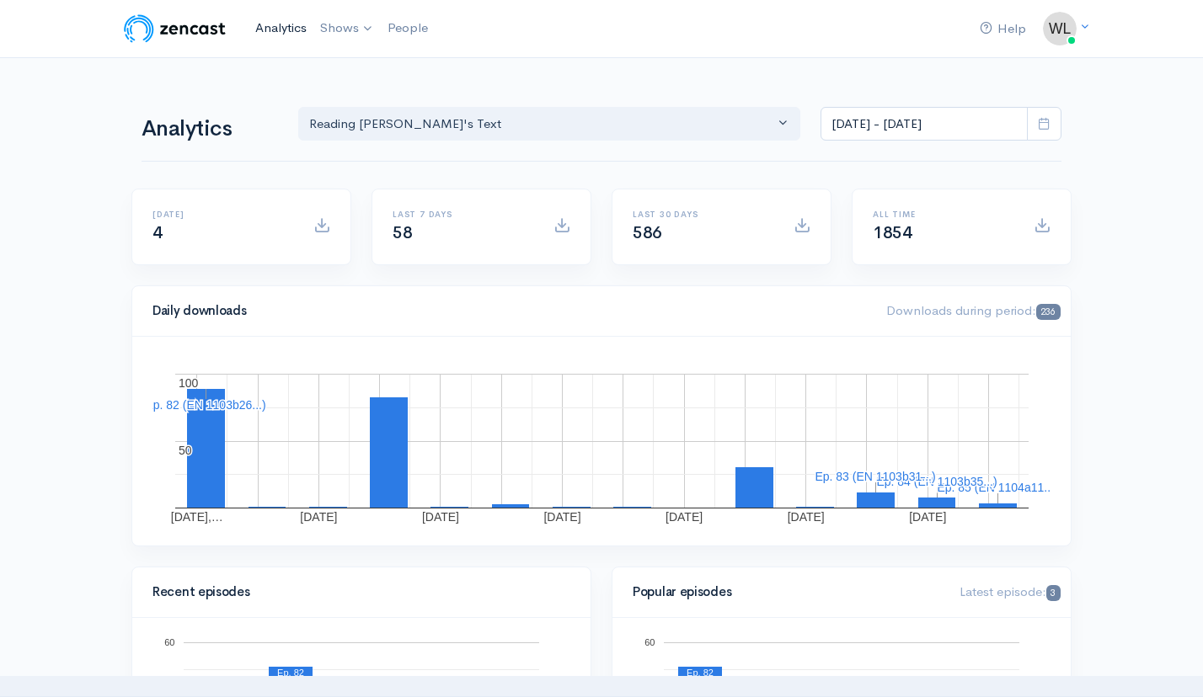
click at [271, 24] on link "Analytics" at bounding box center [280, 28] width 65 height 36
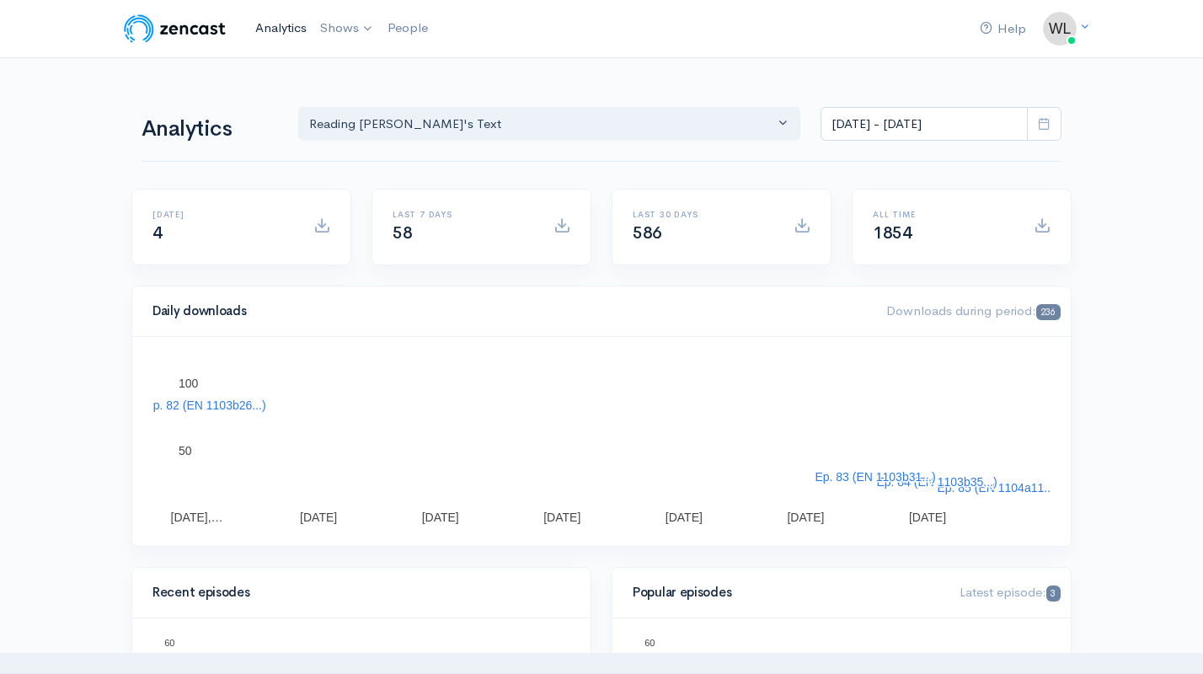
click at [277, 28] on link "Analytics" at bounding box center [280, 28] width 65 height 36
